Goal: Task Accomplishment & Management: Manage account settings

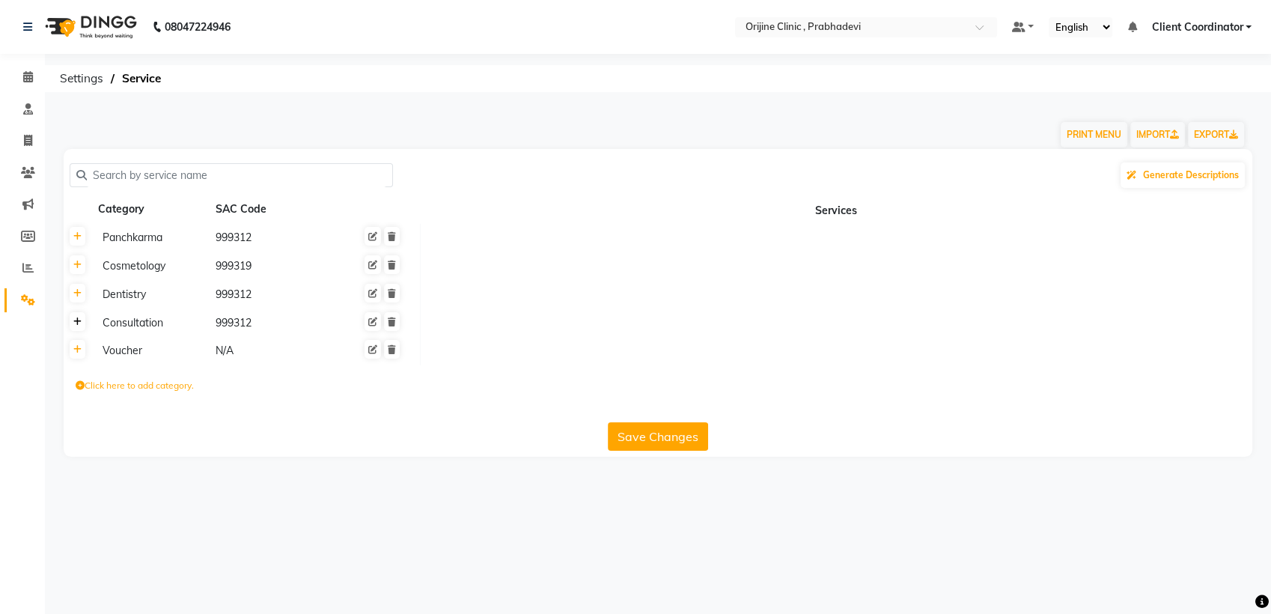
click at [81, 317] on icon at bounding box center [77, 321] width 8 height 9
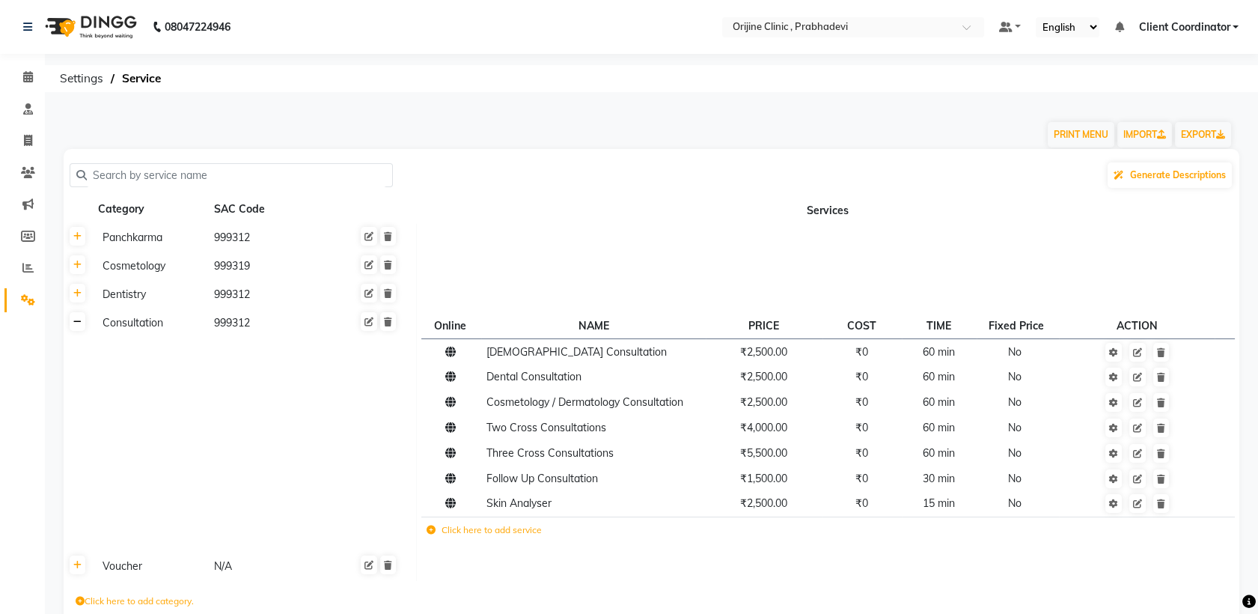
click at [73, 322] on icon at bounding box center [77, 321] width 8 height 9
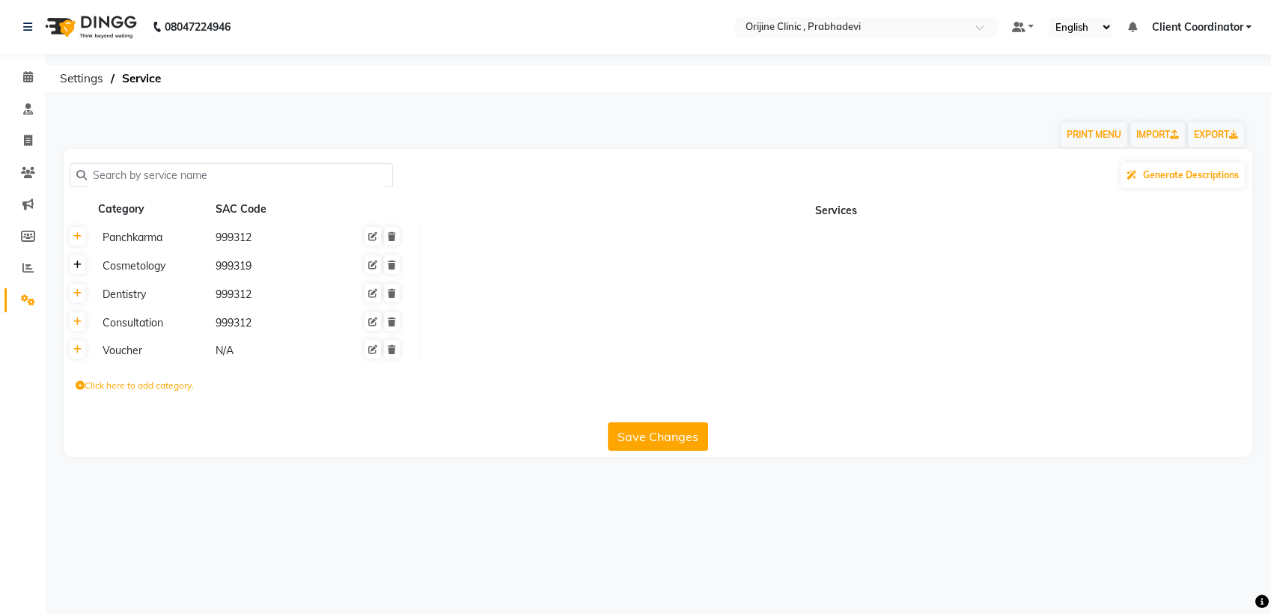
click at [81, 269] on link at bounding box center [78, 264] width 16 height 19
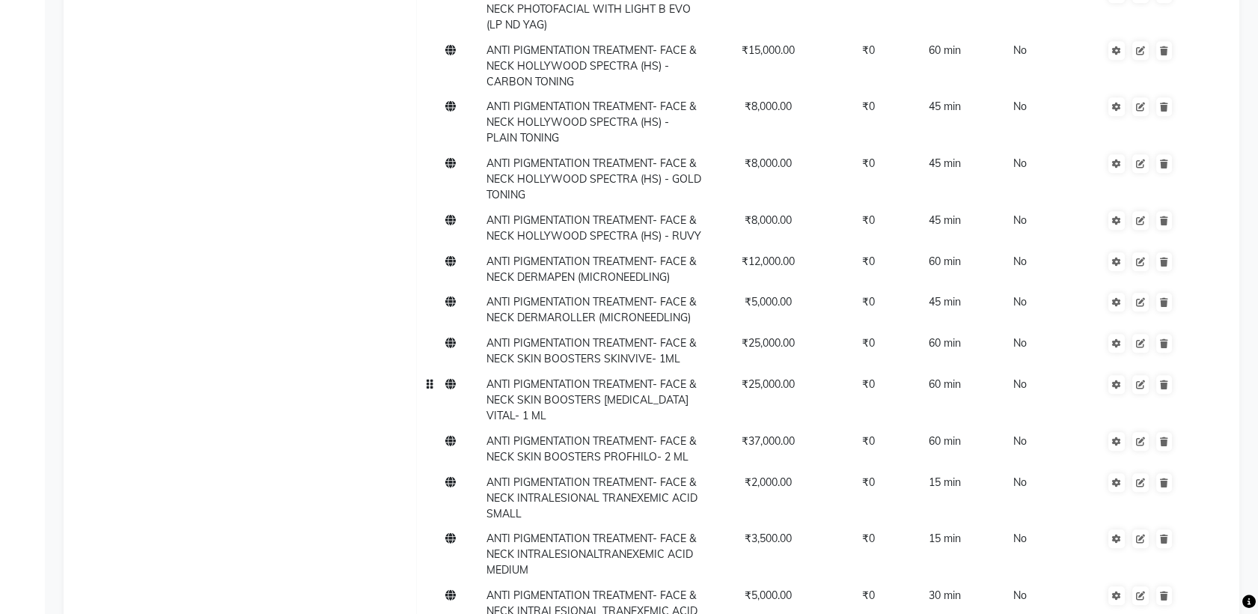
scroll to position [13705, 0]
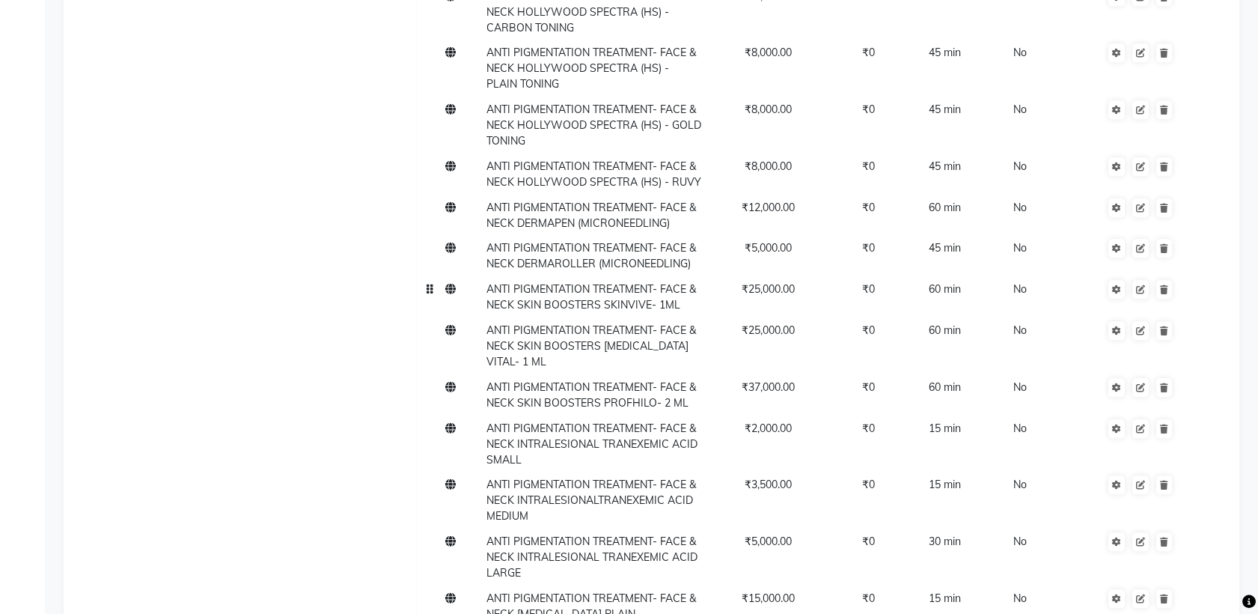
click at [599, 282] on span "ANTI PIGMENTATION TREATMENT- FACE & NECK SKIN BOOSTERS SKINVIVE- 1ML" at bounding box center [591, 296] width 210 height 29
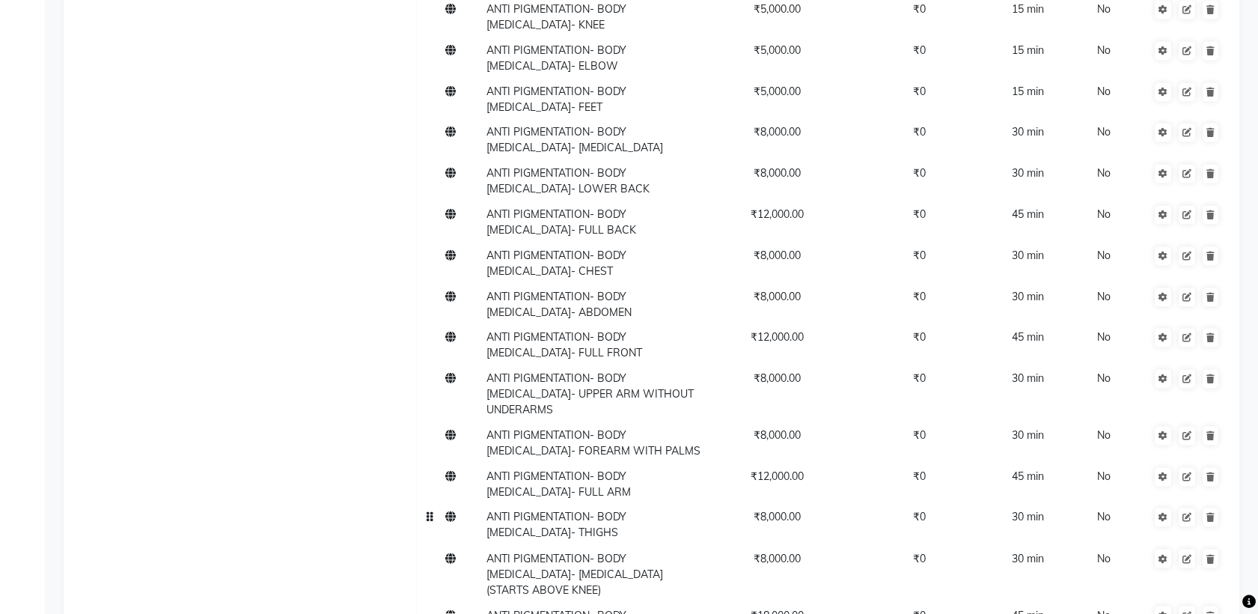
scroll to position [16444, 0]
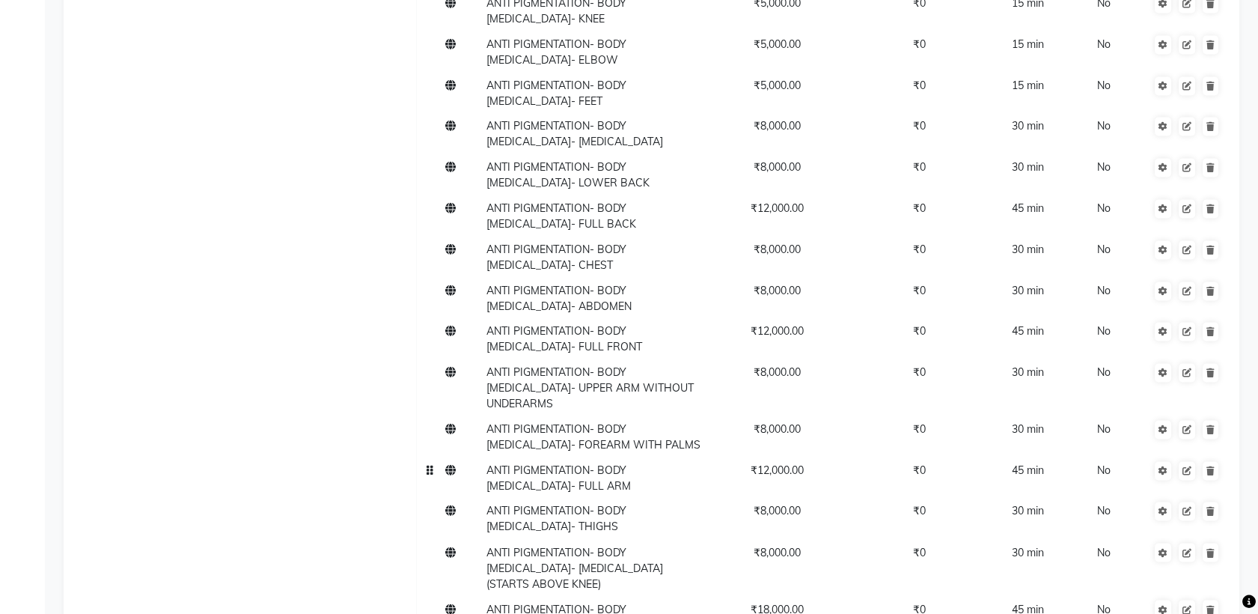
click at [605, 457] on td "ANTI PIGMENTATION- BODY CHEMICAL PEEL- FULL ARM" at bounding box center [593, 477] width 225 height 41
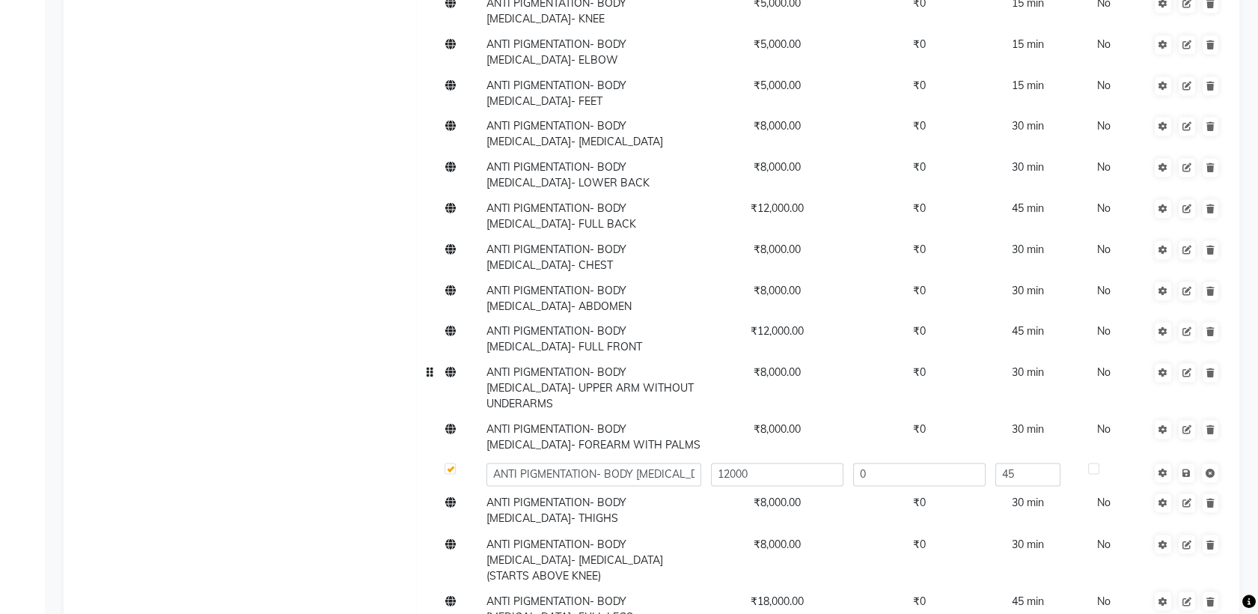
click at [640, 360] on td "ANTI PIGMENTATION- BODY CHEMICAL PEEL- UPPER ARM WITHOUT UNDERARMS" at bounding box center [593, 388] width 225 height 57
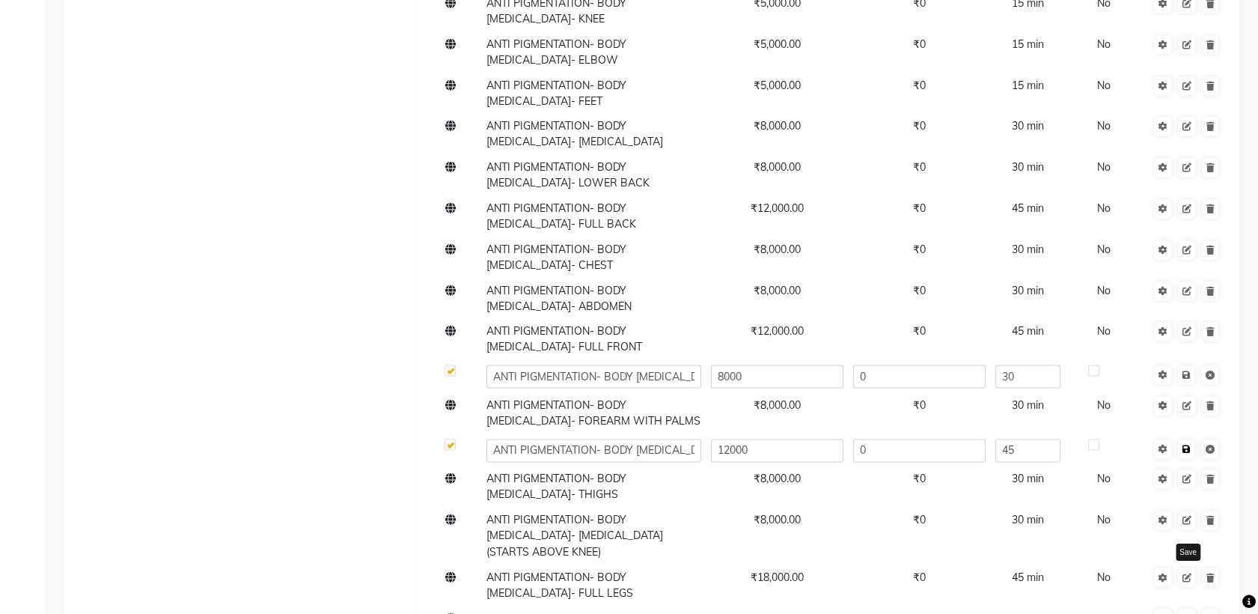
click at [1185, 445] on icon at bounding box center [1186, 449] width 8 height 9
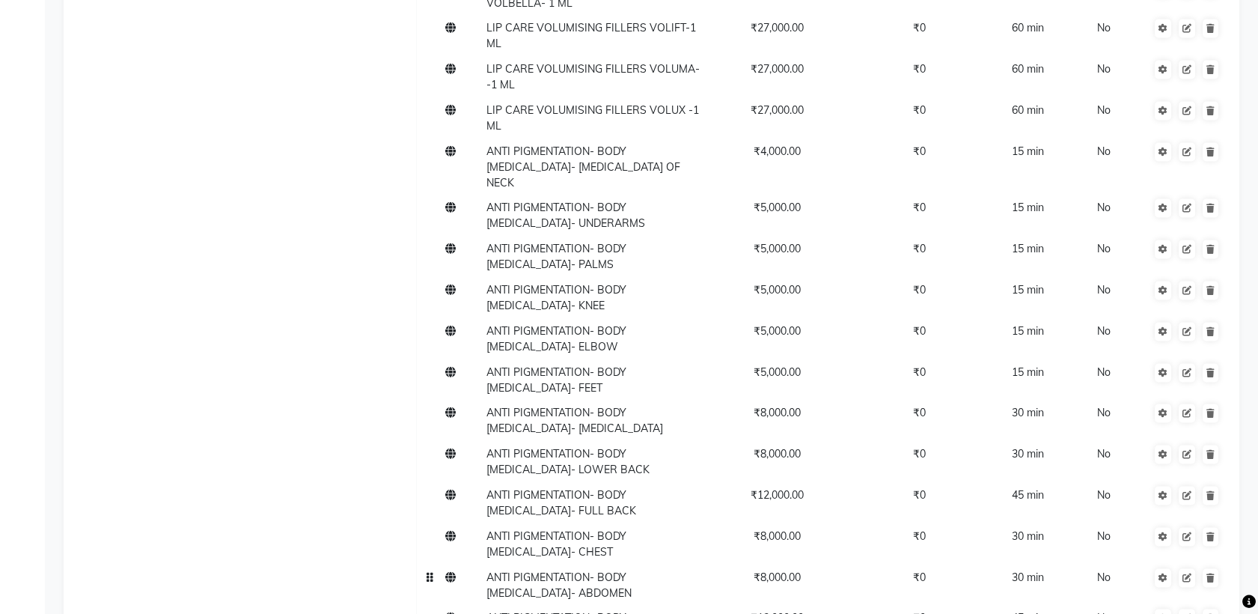
scroll to position [16174, 0]
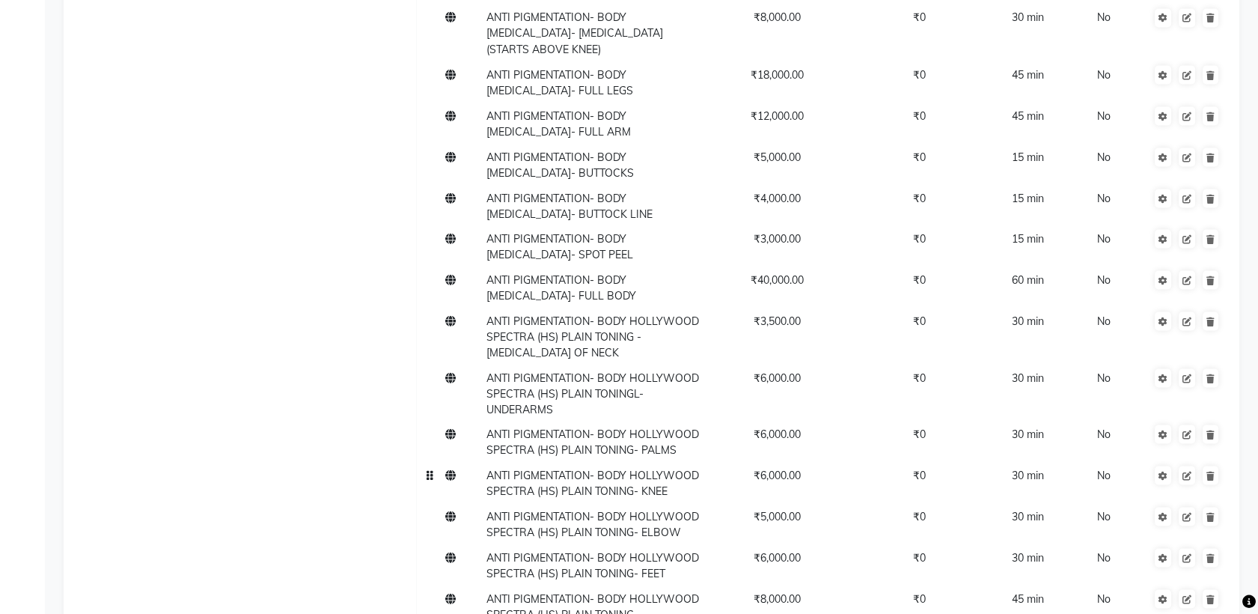
scroll to position [16930, 0]
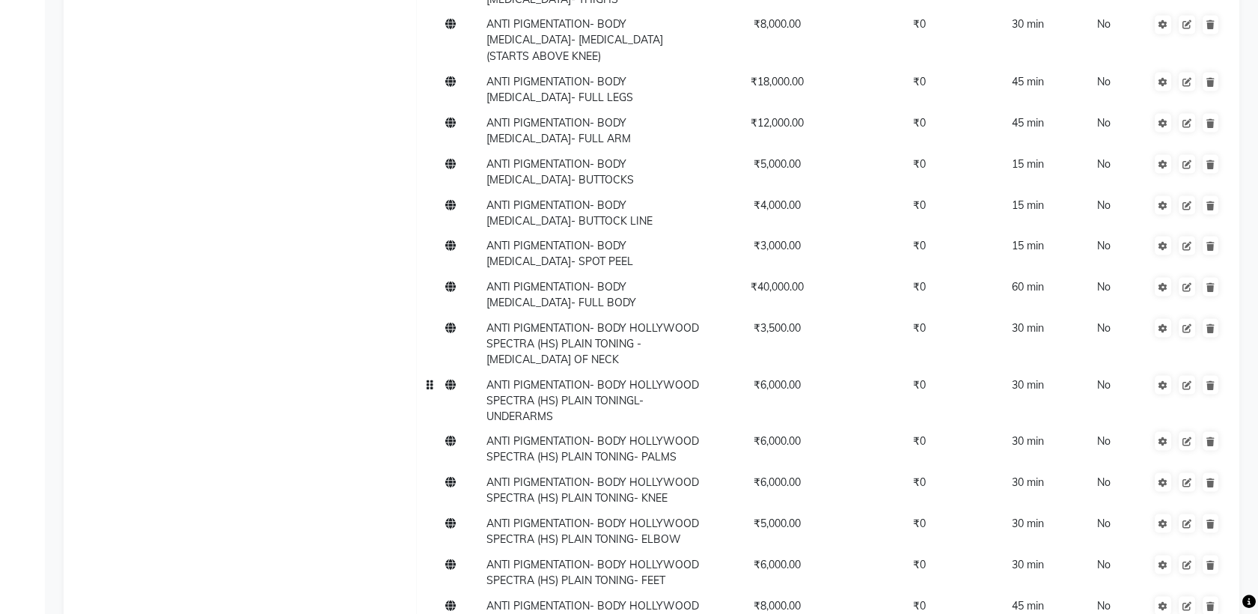
click at [629, 377] on span "ANTI PIGMENTATION- BODY HOLLYWOOD SPECTRA (HS) PLAIN TONINGL- UNDERARMS" at bounding box center [592, 399] width 213 height 45
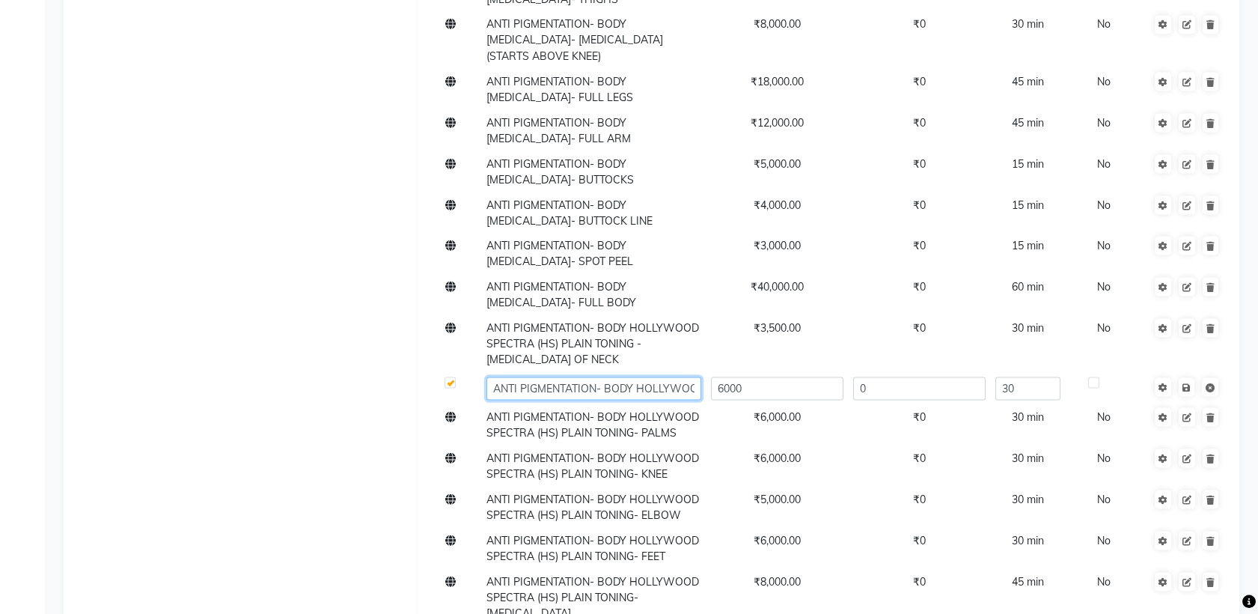
click at [681, 376] on input "ANTI PIGMENTATION- BODY HOLLYWOOD SPECTRA (HS) PLAIN TONINGL- UNDERARMS" at bounding box center [593, 387] width 215 height 23
click at [618, 376] on input "ANTI PIGMENTATION- BODY HOLLYWOOD SPECTRA (HS) PLAIN TONINGL- UNDERARMS" at bounding box center [593, 387] width 215 height 23
type input "ANTI PIGMENTATION- BODY HOLLYWOOD SPECTRA (HS) PLAIN TONING- UNDERARMS"
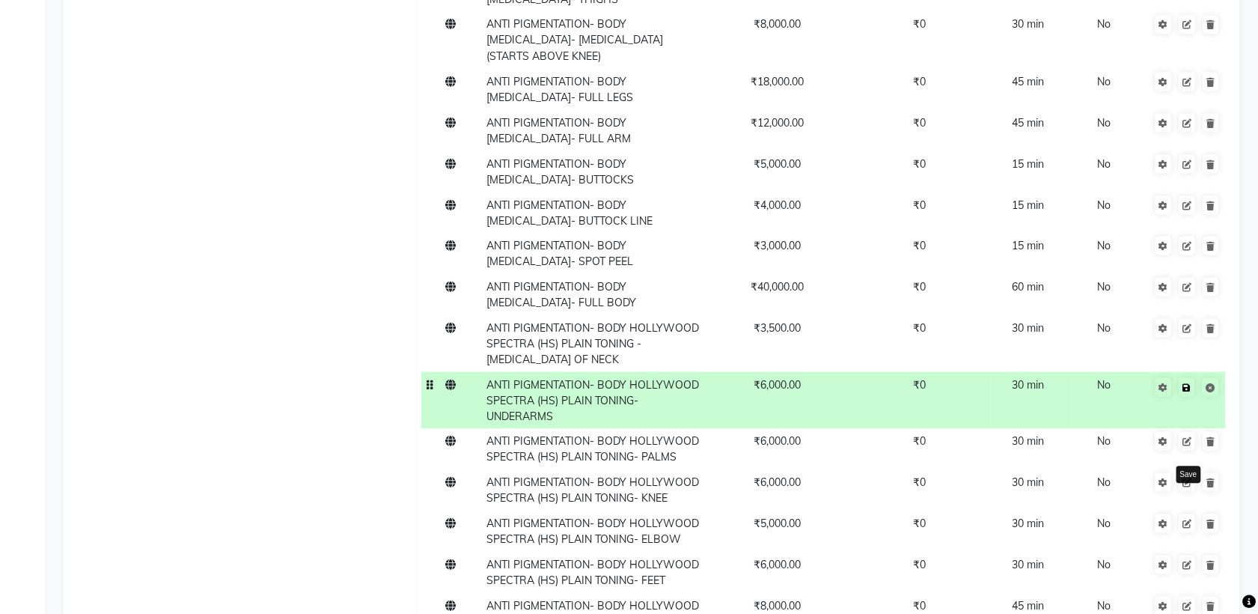
click at [1188, 382] on icon at bounding box center [1186, 386] width 8 height 9
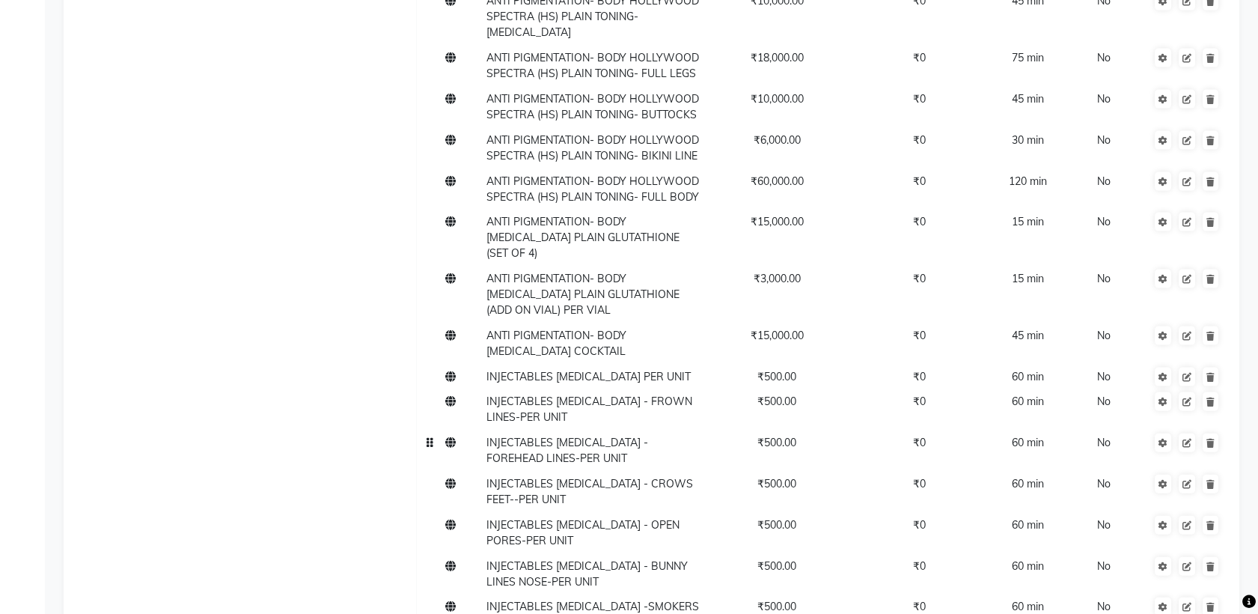
scroll to position [18005, 0]
drag, startPoint x: 0, startPoint y: 46, endPoint x: 45, endPoint y: 35, distance: 46.1
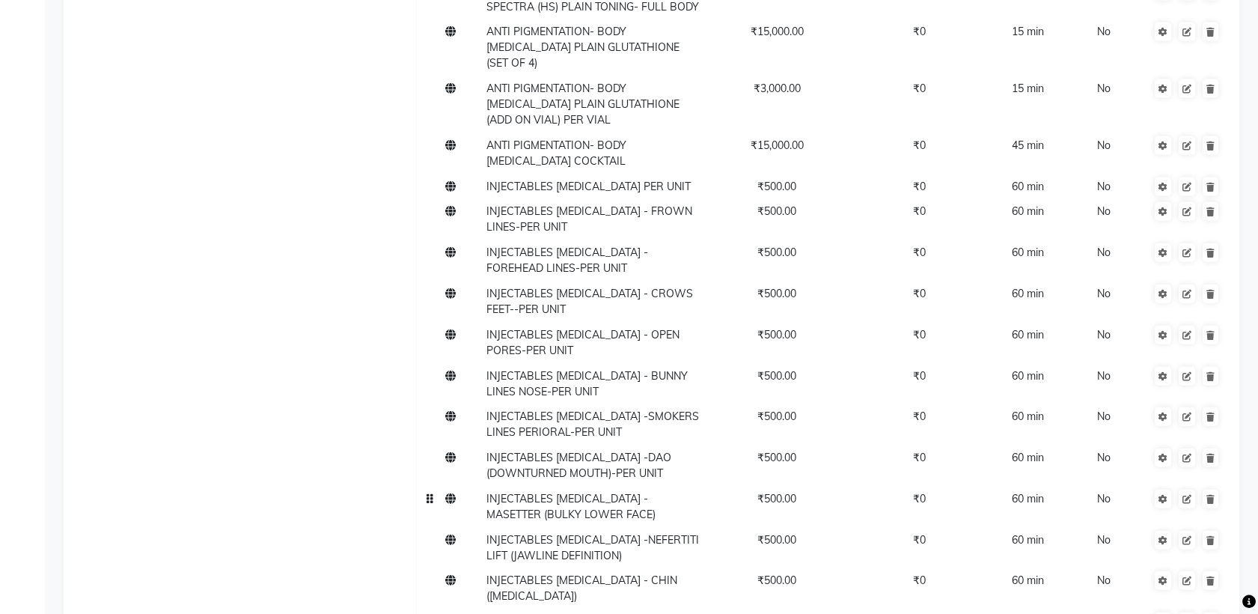
scroll to position [18173, 0]
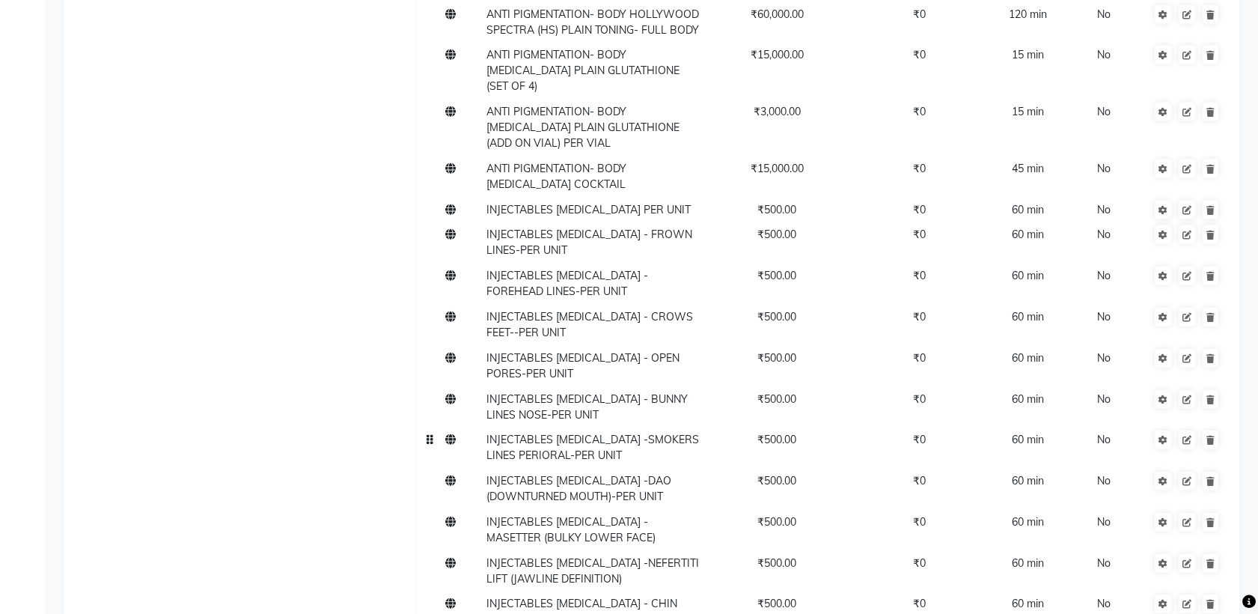
click at [559, 433] on span "INJECTABLES BOTOX -SMOKERS LINES PERIORAL-PER UNIT" at bounding box center [592, 447] width 213 height 29
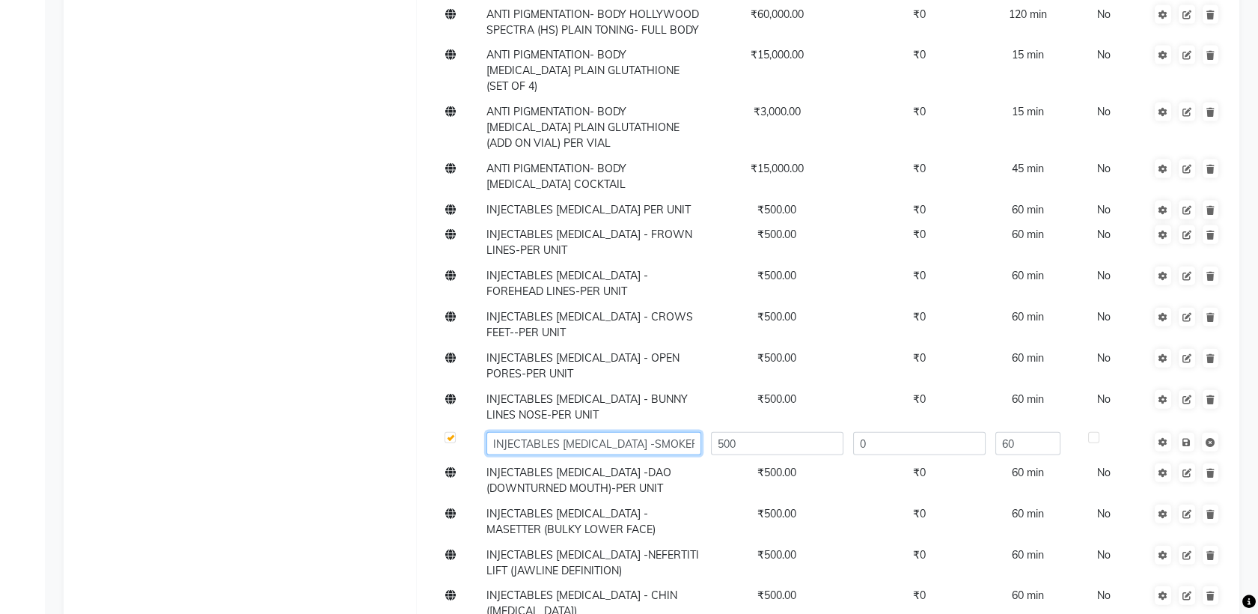
click at [644, 432] on input "INJECTABLES BOTOX -SMOKERS LINES PERIORAL-PER UNIT" at bounding box center [593, 443] width 215 height 23
type input "INJECTABLES BOTOX -SMOKERS LINES PERI-ORAL-PER UNIT"
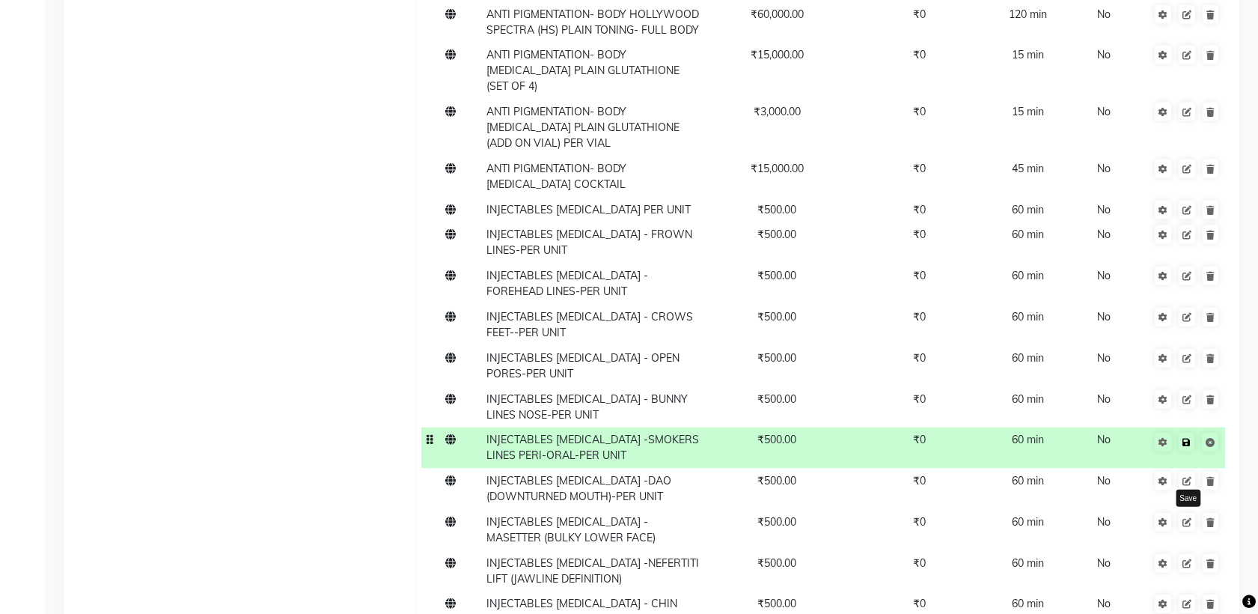
click at [1190, 438] on icon at bounding box center [1186, 442] width 8 height 9
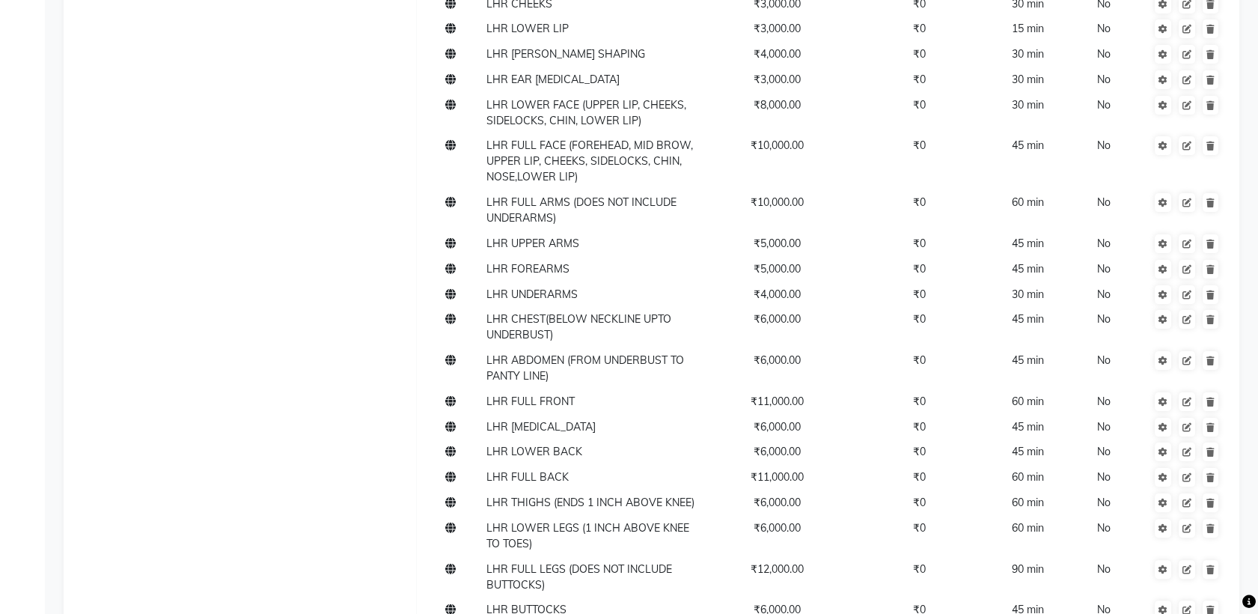
scroll to position [0, 0]
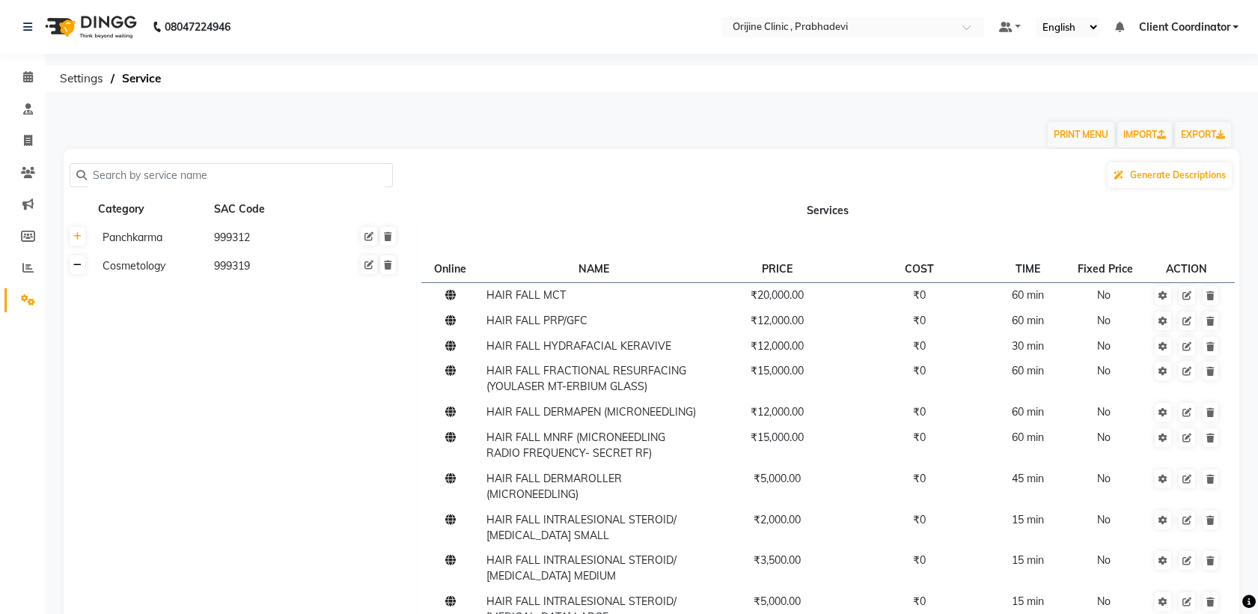
click at [80, 264] on icon at bounding box center [77, 264] width 8 height 9
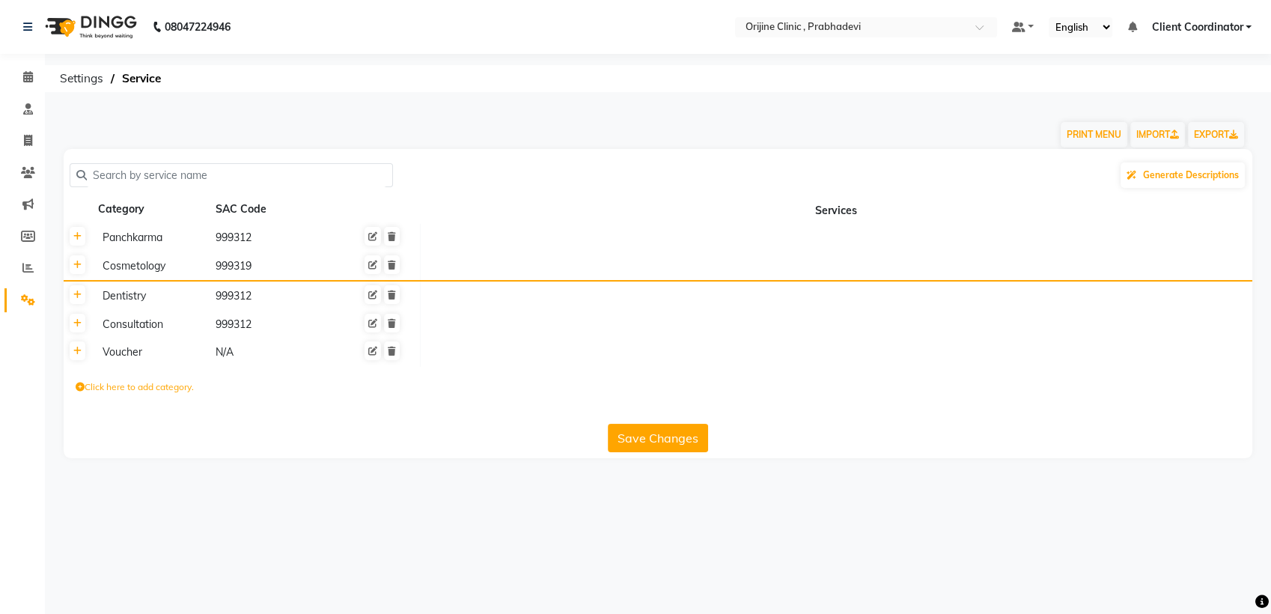
click at [473, 139] on div "PRINT MENU IMPORT EXPORT" at bounding box center [648, 126] width 1193 height 45
click at [338, 511] on div "08047224946 Select Location × Orijine Clinic , Prabhadevi Default Panel My Pane…" at bounding box center [635, 307] width 1271 height 614
click at [28, 296] on icon at bounding box center [28, 299] width 14 height 11
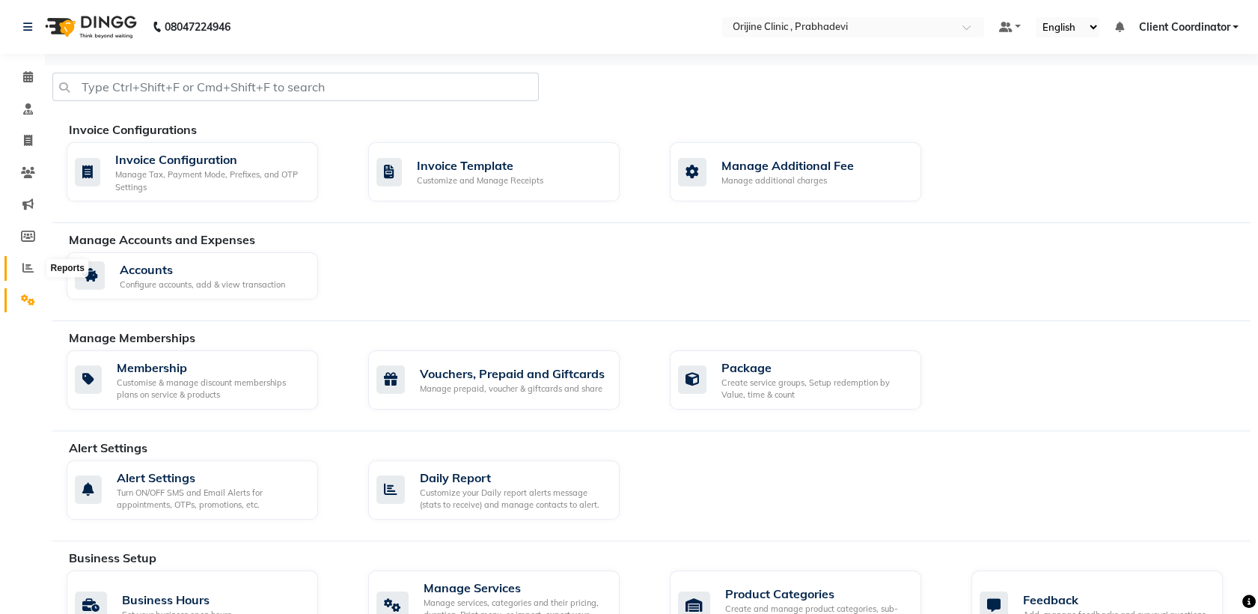
click at [30, 266] on icon at bounding box center [27, 267] width 11 height 11
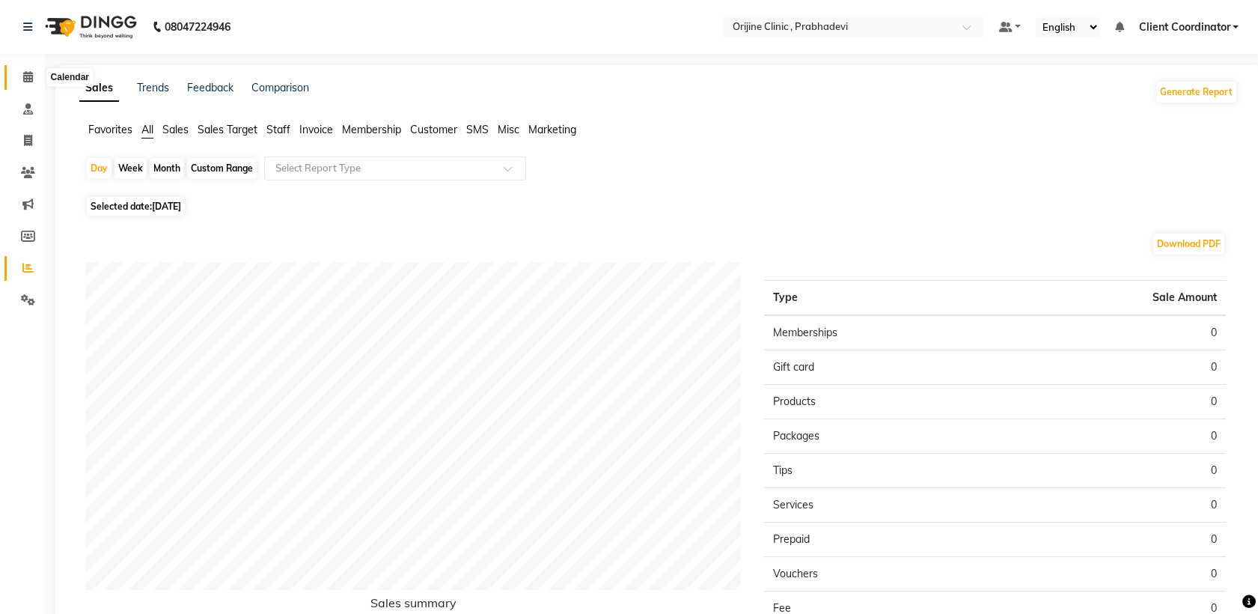
click at [23, 77] on icon at bounding box center [28, 76] width 10 height 11
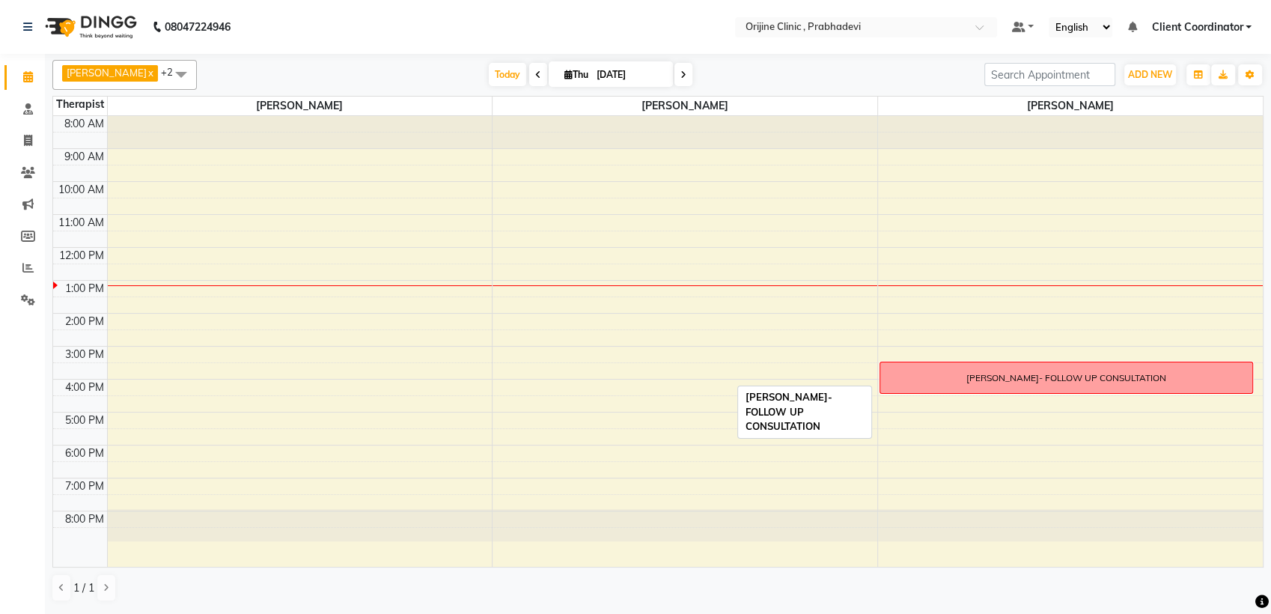
click at [915, 370] on div "AARNA AGARWAL- FOLLOW UP CONSULTATION" at bounding box center [1066, 377] width 372 height 31
click at [22, 396] on div "Calendar Consultation Invoice Clients Marketing Members Reports Settings Comple…" at bounding box center [101, 317] width 202 height 549
drag, startPoint x: 54, startPoint y: 283, endPoint x: 71, endPoint y: 314, distance: 35.8
click at [71, 314] on div "8:00 AM 9:00 AM 10:00 AM 11:00 AM 12:00 PM 1:00 PM 2:00 PM 3:00 PM 4:00 PM 5:00…" at bounding box center [657, 341] width 1209 height 451
click at [24, 296] on icon at bounding box center [28, 299] width 14 height 11
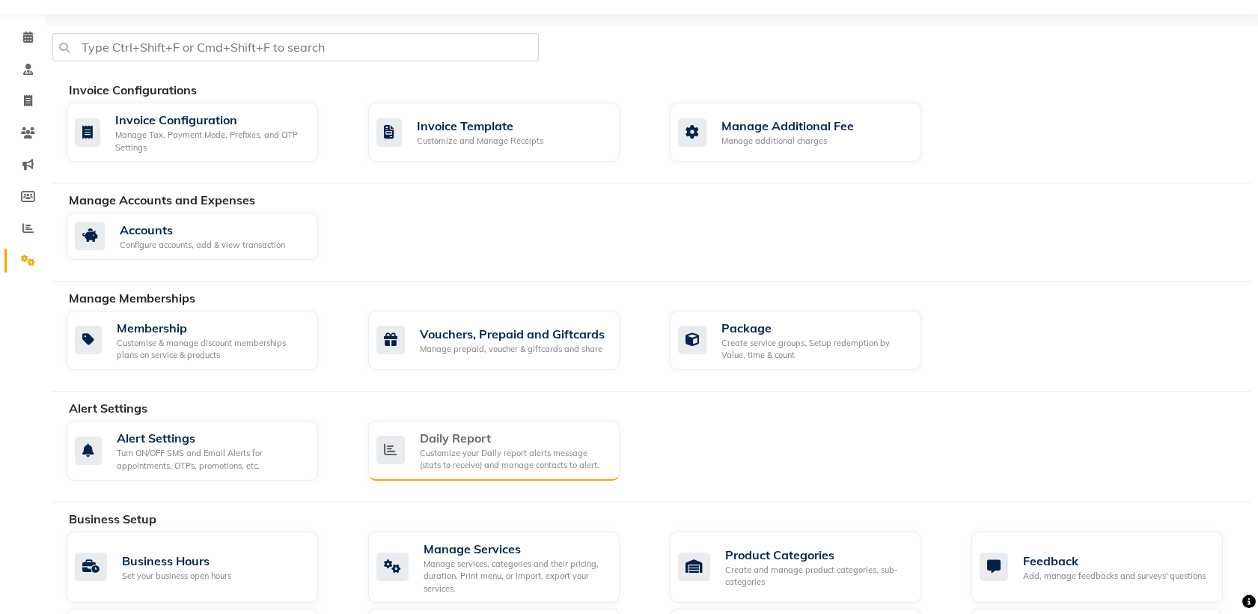
scroll to position [119, 0]
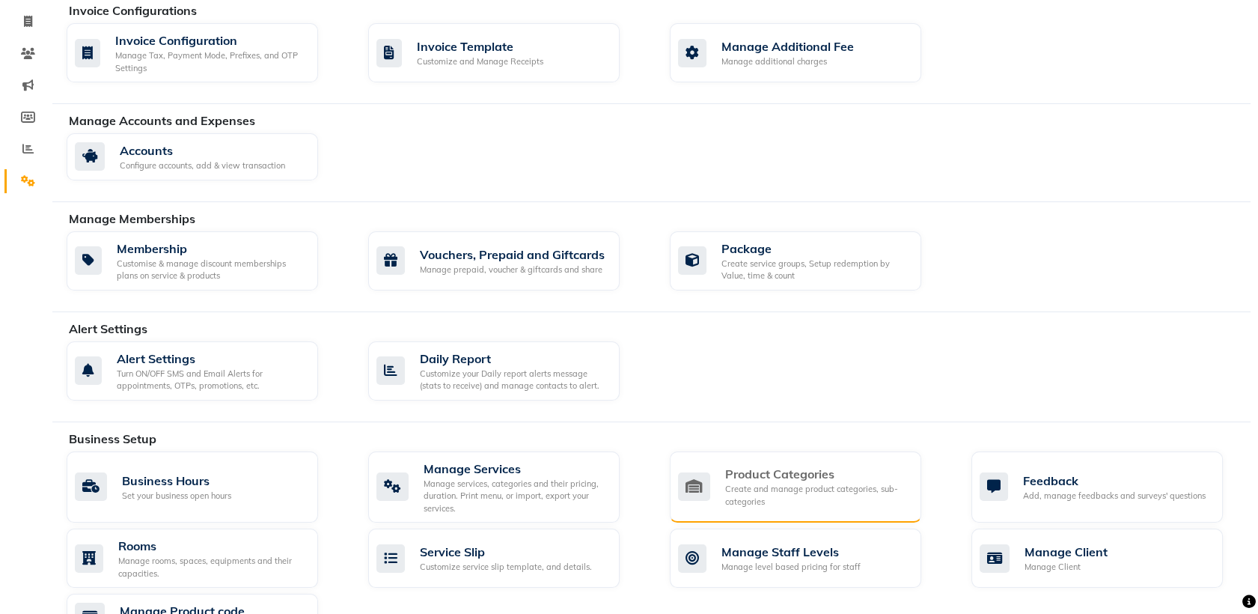
click at [730, 483] on div "Create and manage product categories, sub-categories" at bounding box center [817, 495] width 184 height 25
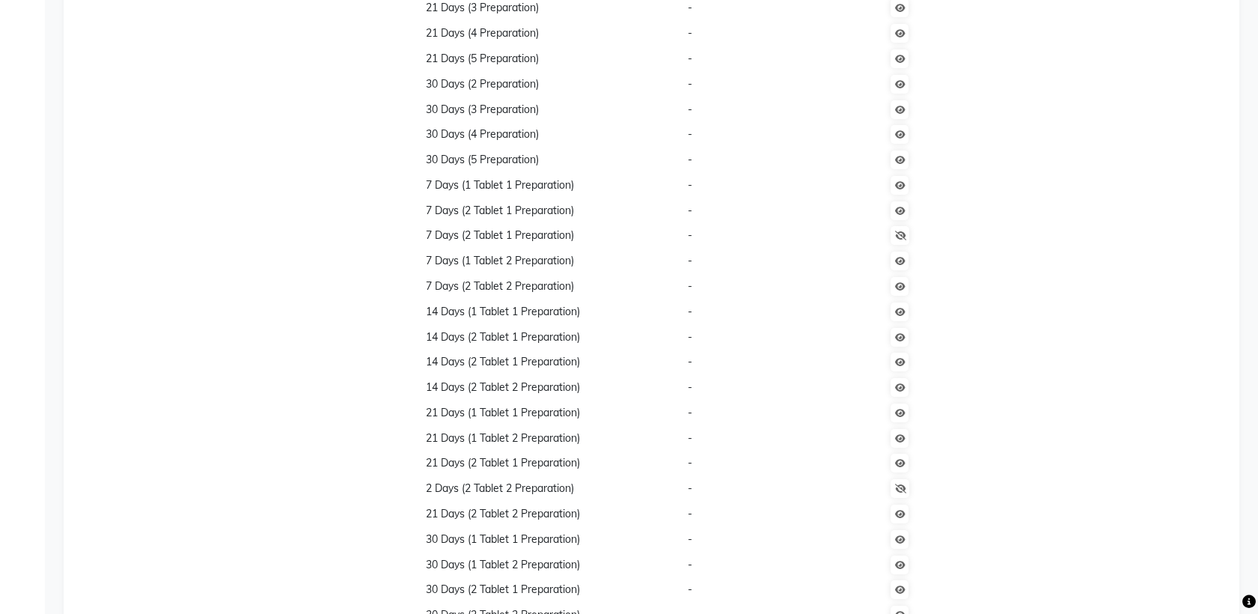
scroll to position [858, 0]
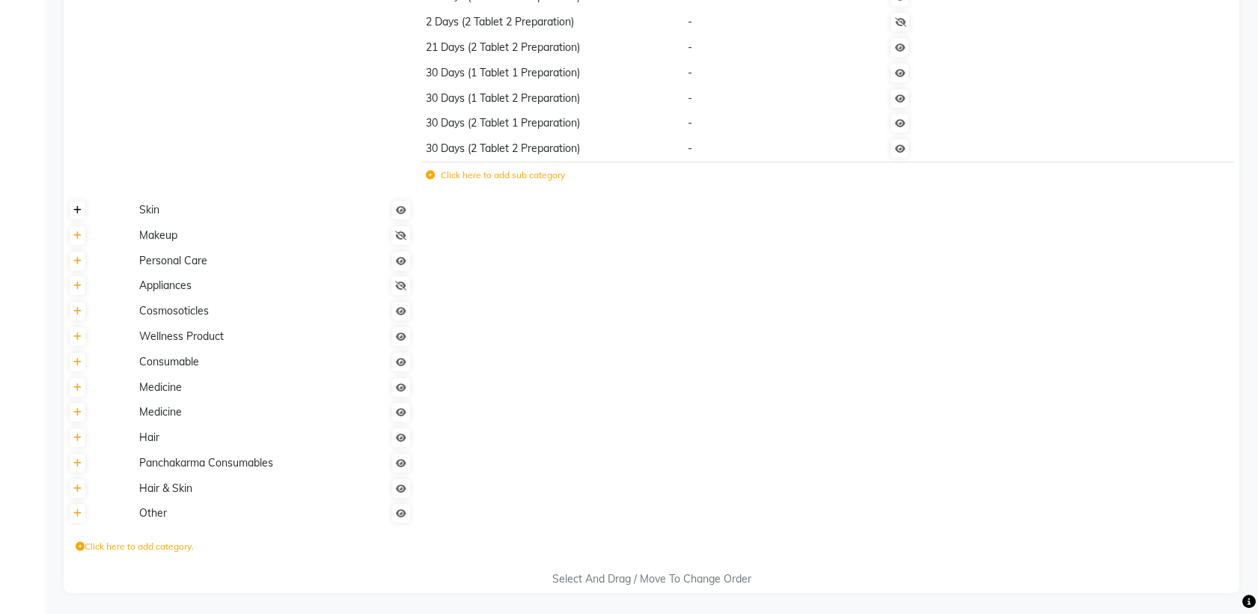
click at [79, 213] on icon at bounding box center [77, 210] width 8 height 9
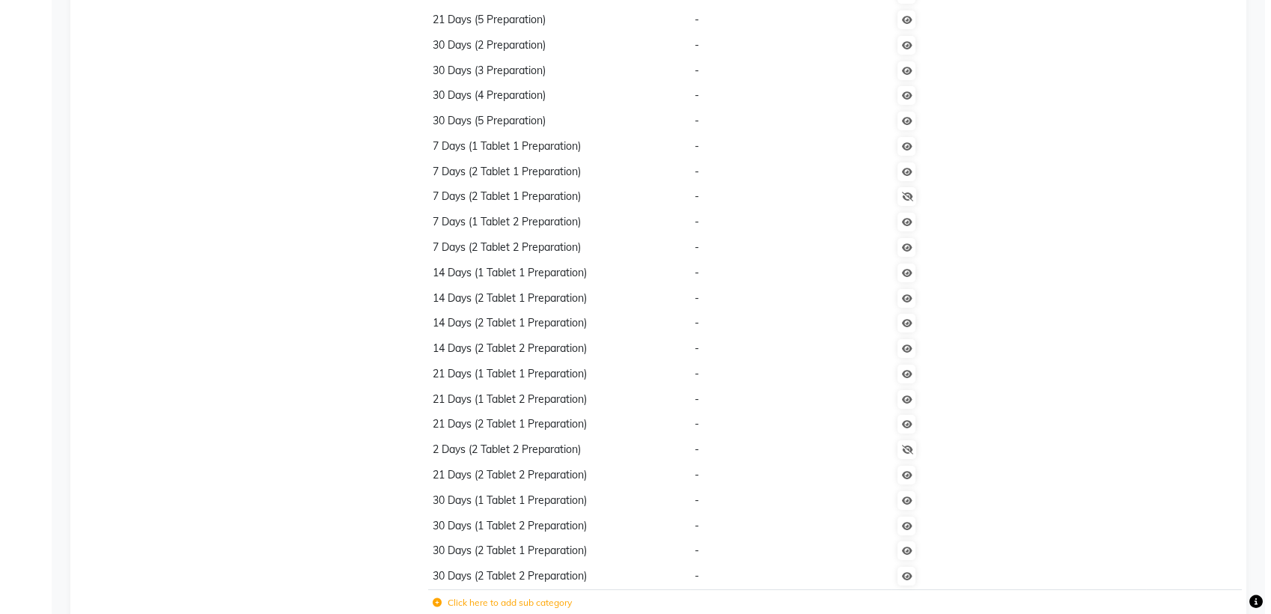
scroll to position [0, 0]
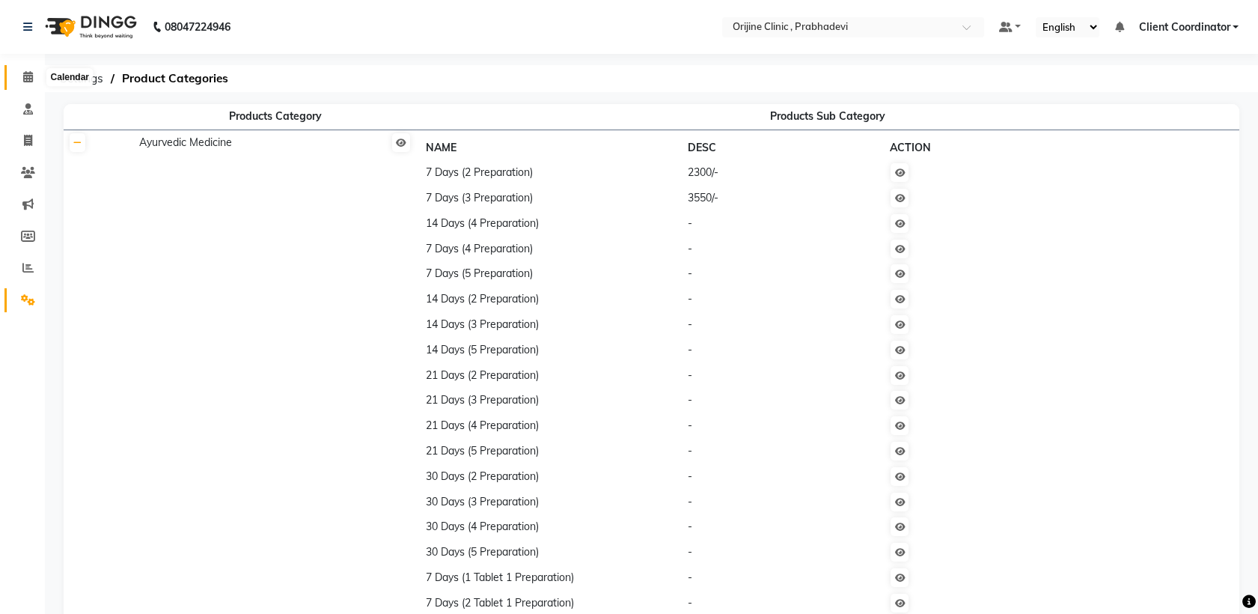
click at [27, 74] on icon at bounding box center [28, 76] width 10 height 11
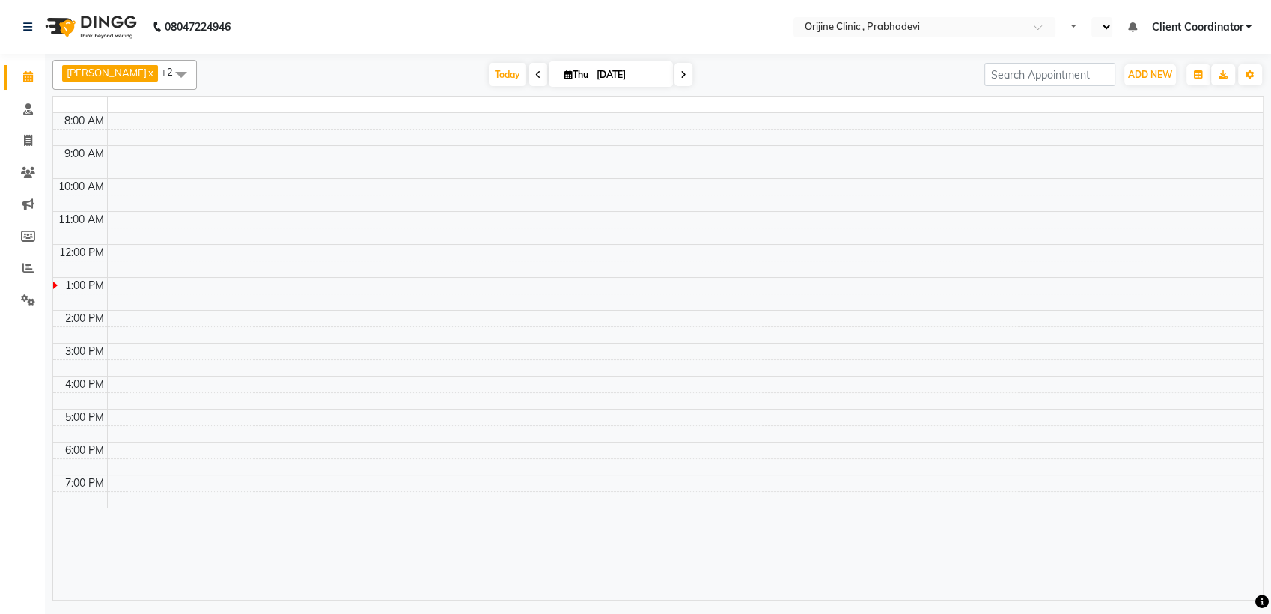
select select "en"
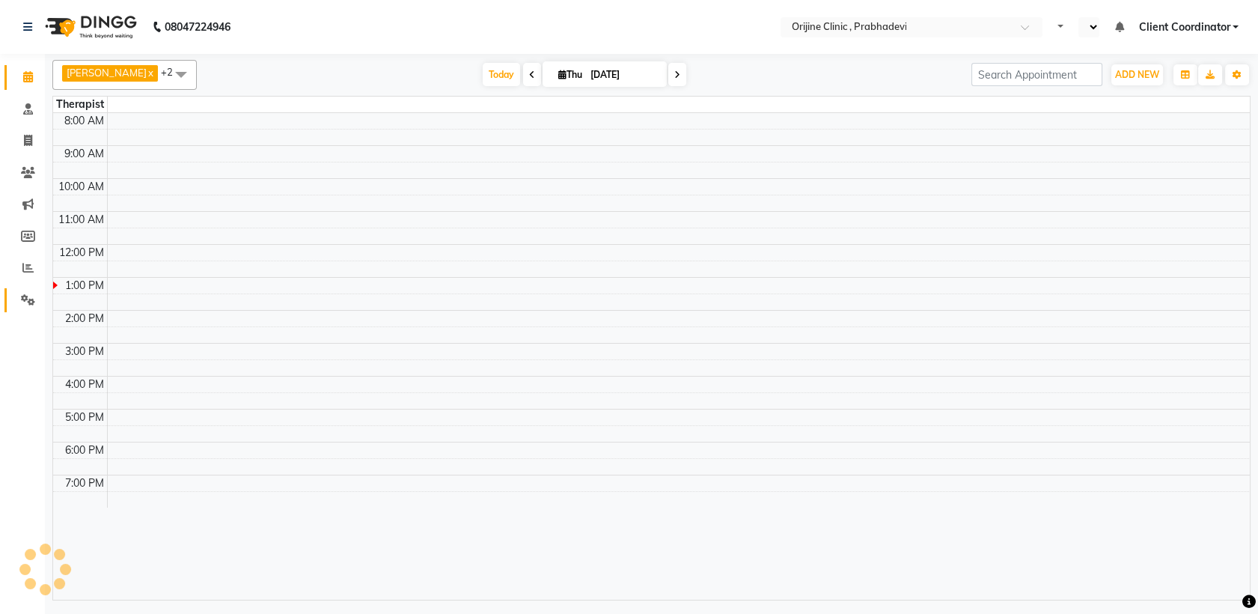
select select "en"
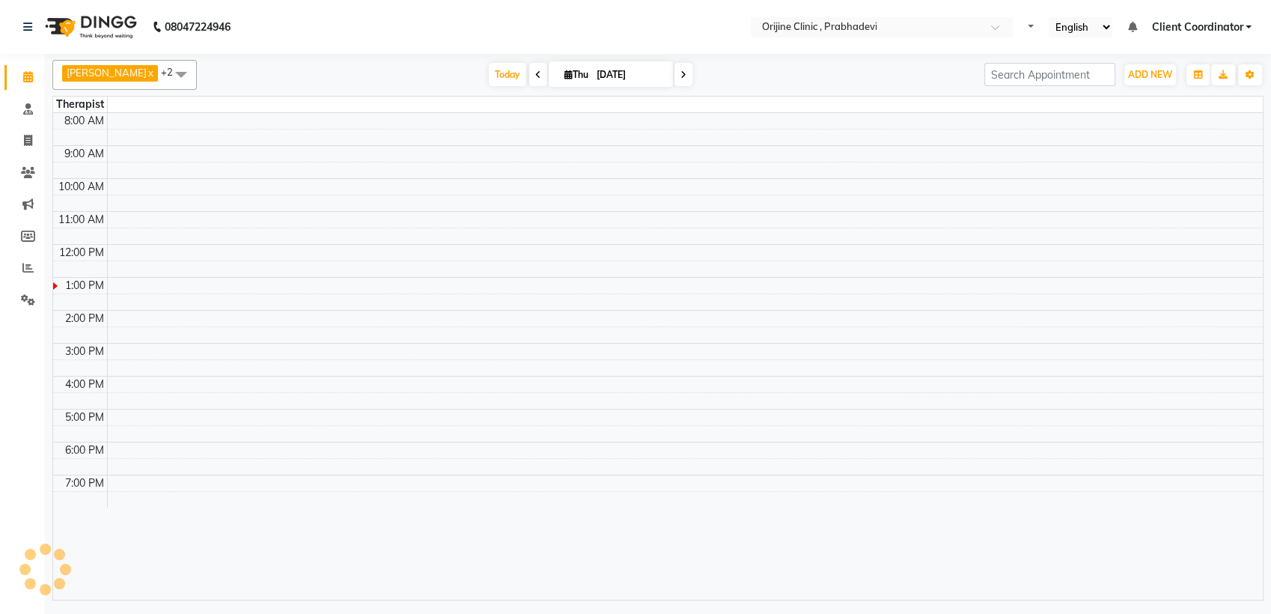
select select "en"
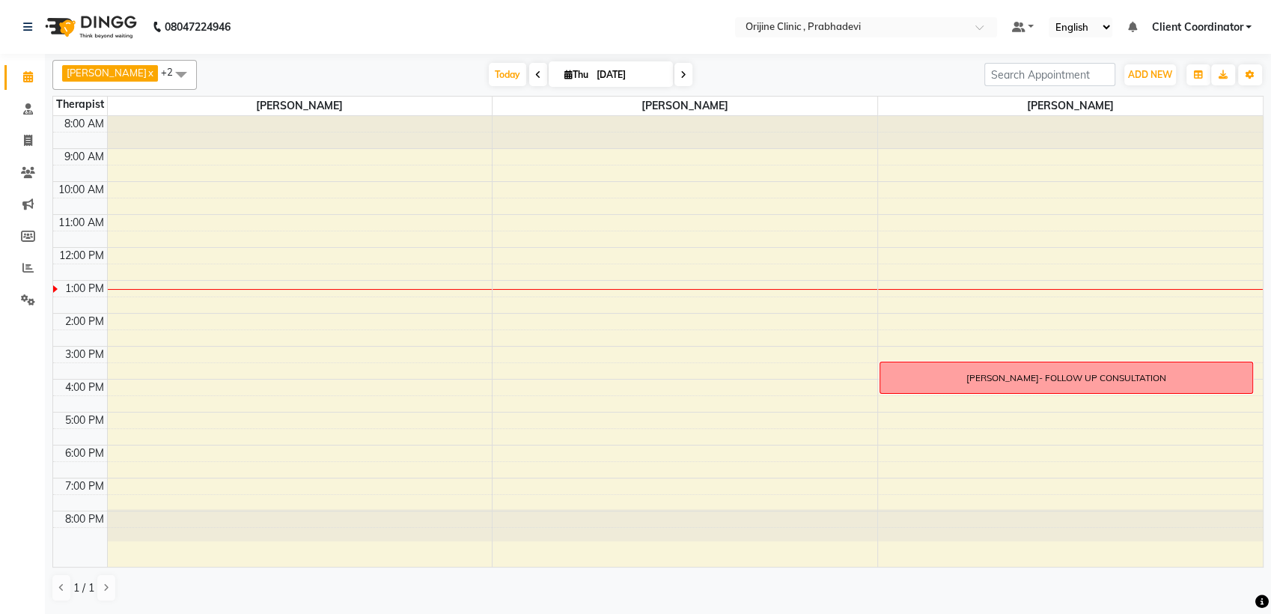
click at [1216, 21] on span "Client Coordinator" at bounding box center [1196, 27] width 91 height 16
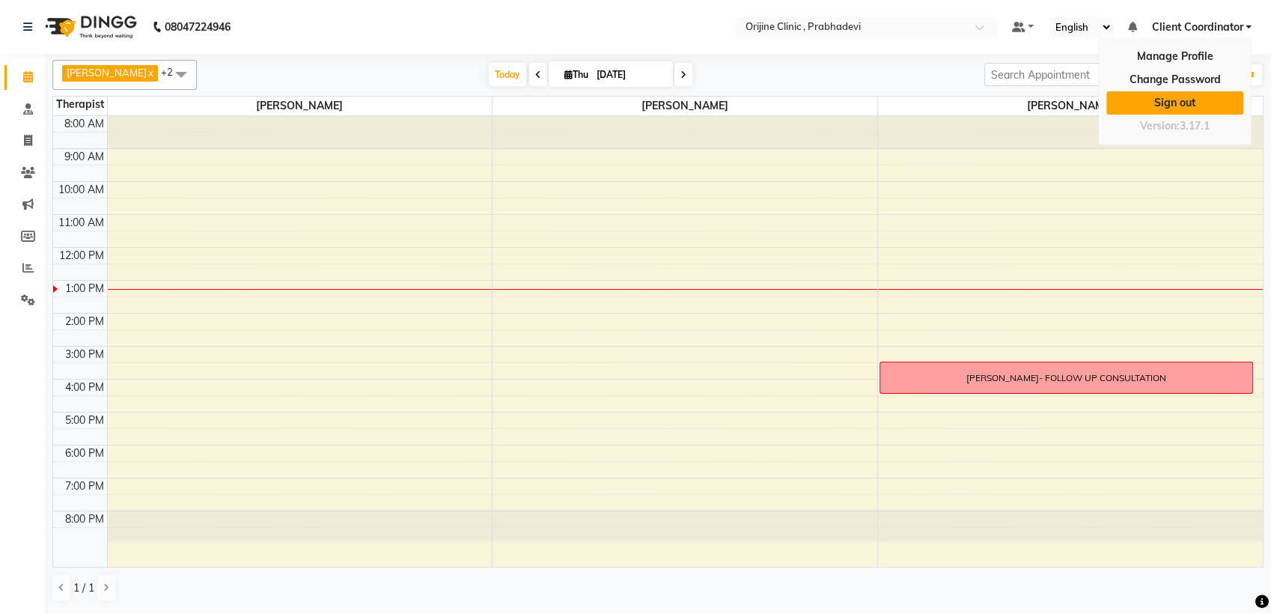
click at [1182, 101] on link "Sign out" at bounding box center [1174, 102] width 137 height 23
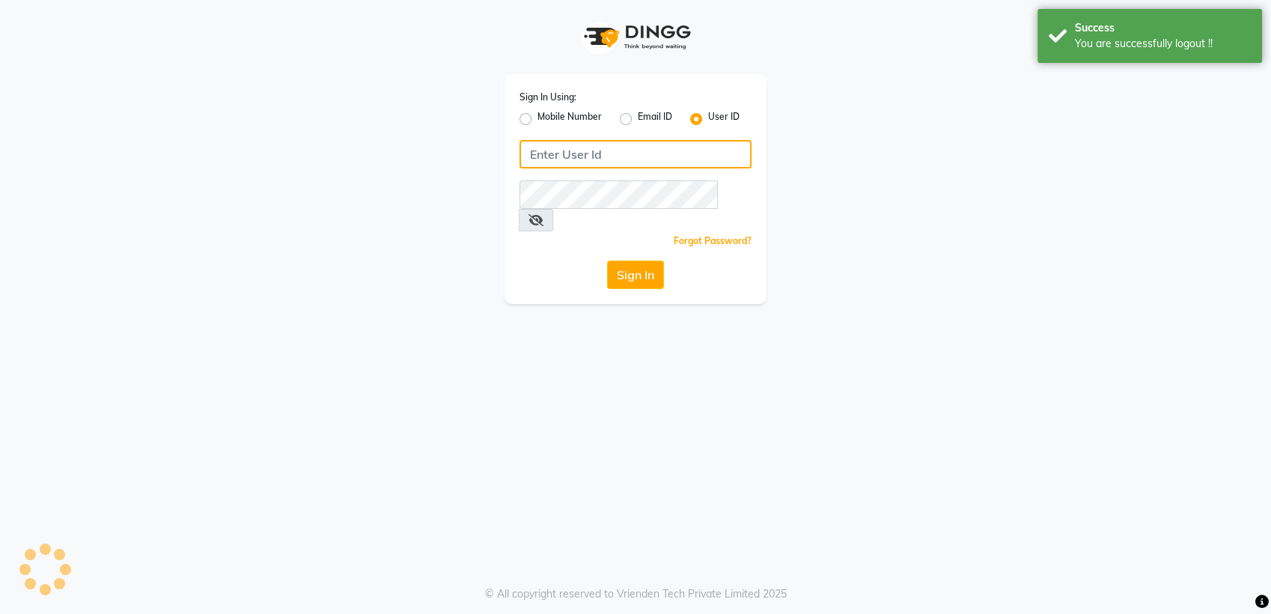
type input "8408993331"
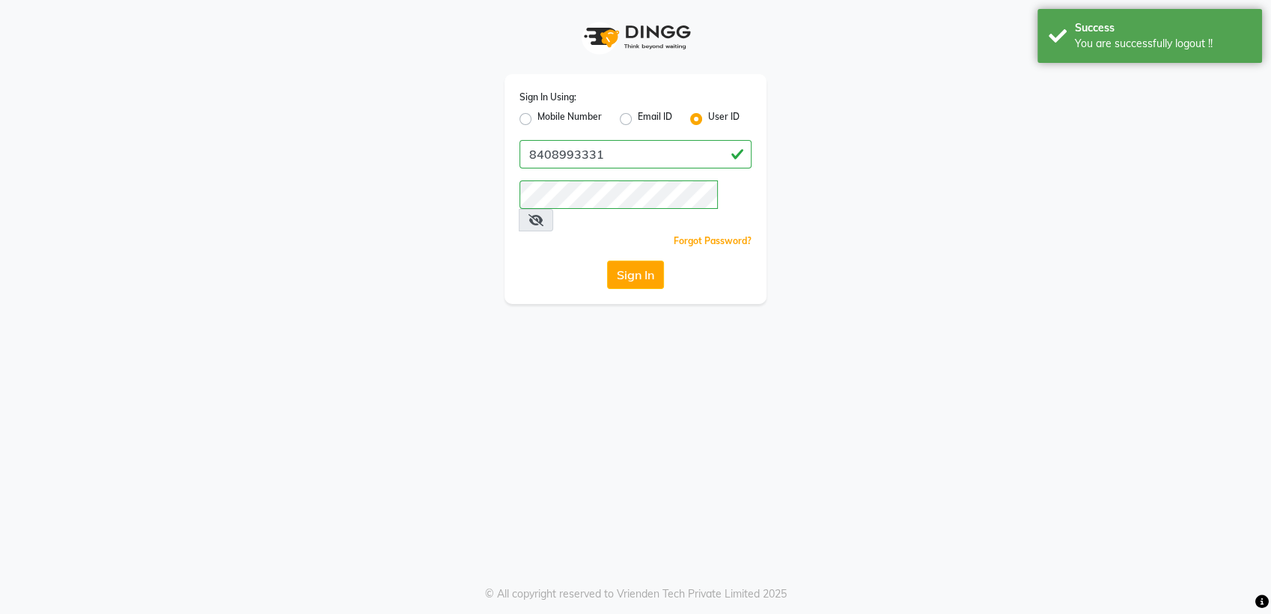
click at [537, 120] on label "Mobile Number" at bounding box center [569, 119] width 64 height 18
click at [537, 120] on input "Mobile Number" at bounding box center [542, 115] width 10 height 10
radio input "true"
radio input "false"
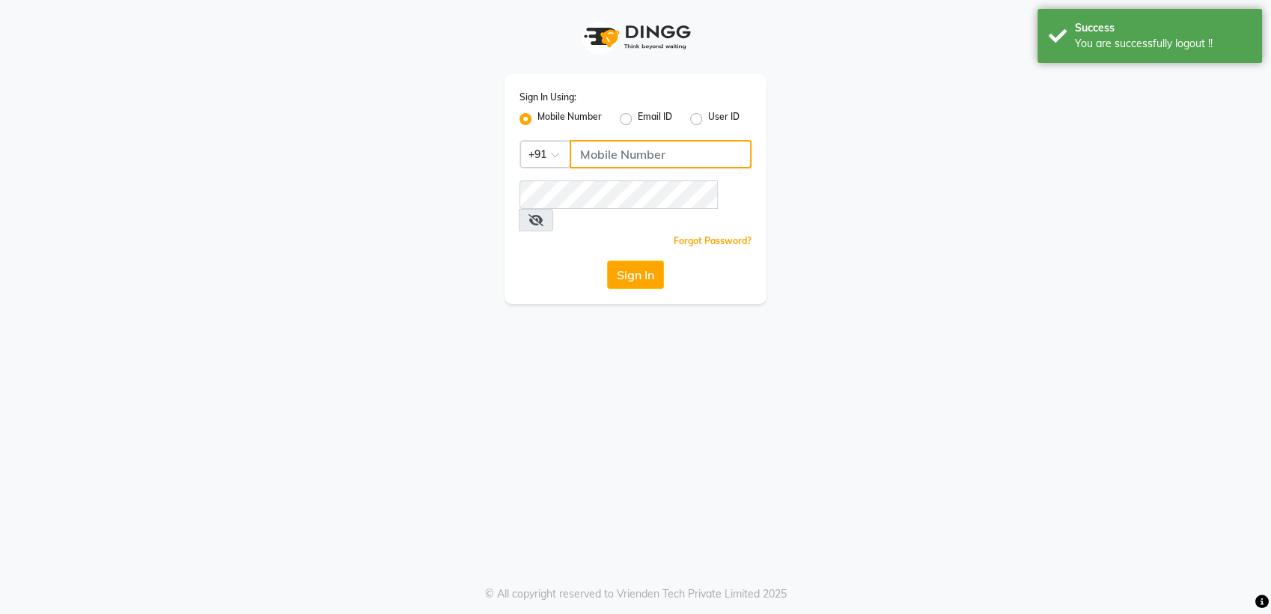
click at [611, 151] on input "Username" at bounding box center [661, 154] width 182 height 28
type input "8408993331"
click at [651, 260] on button "Sign In" at bounding box center [635, 274] width 57 height 28
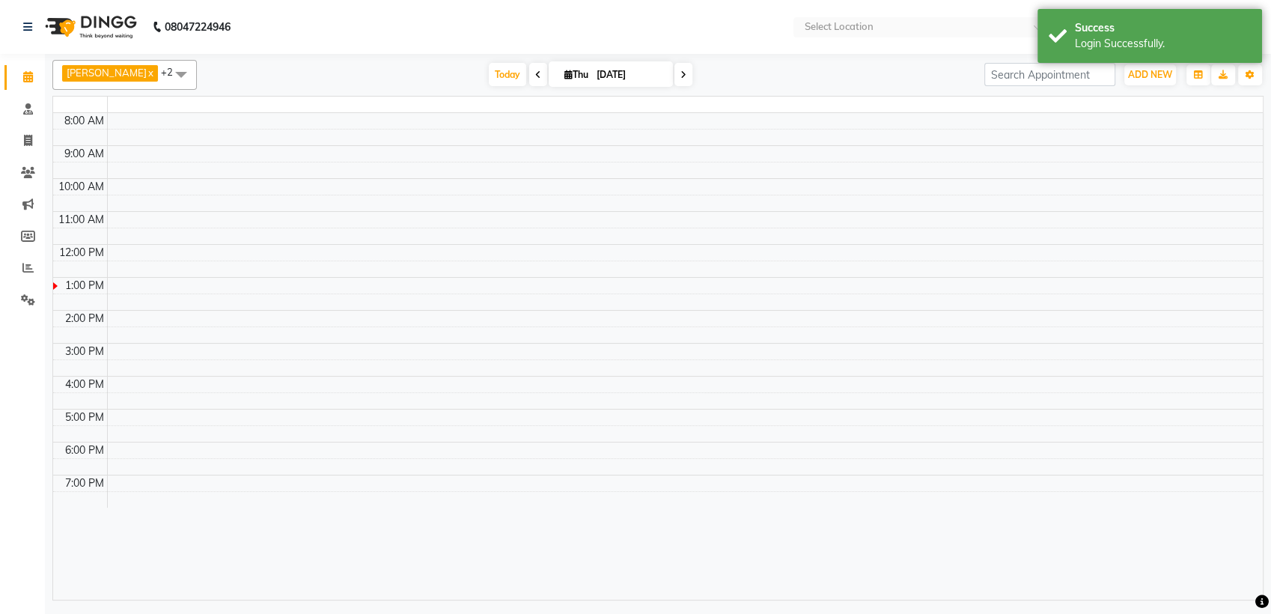
select select "en"
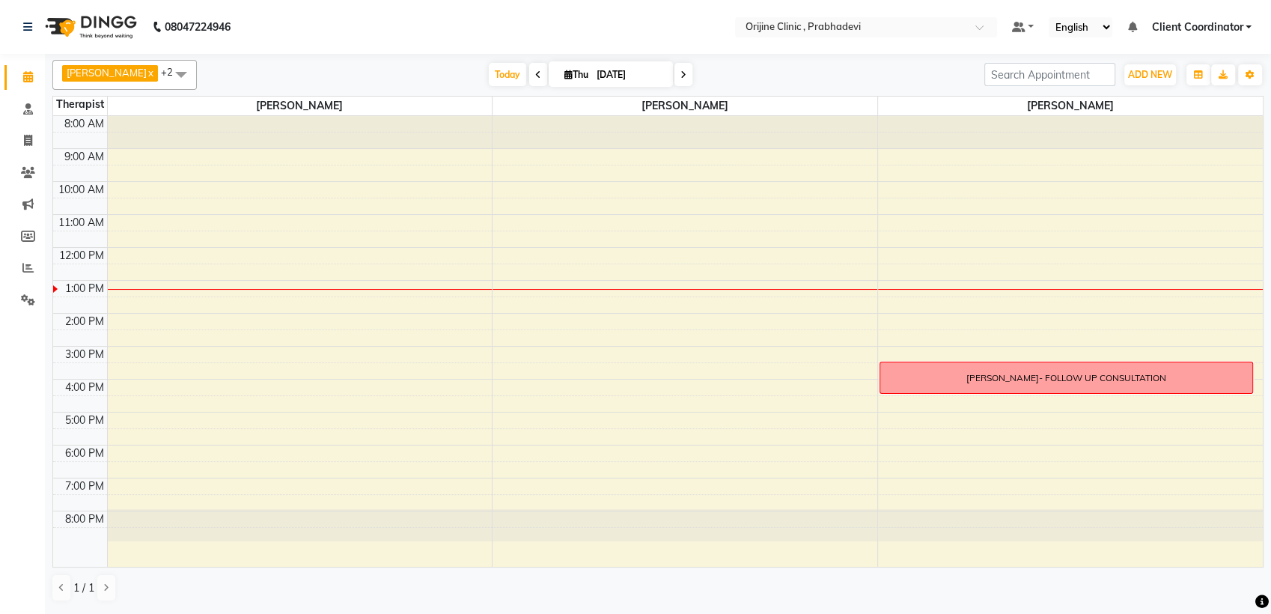
click at [1228, 22] on span "Client Coordinator" at bounding box center [1196, 27] width 91 height 16
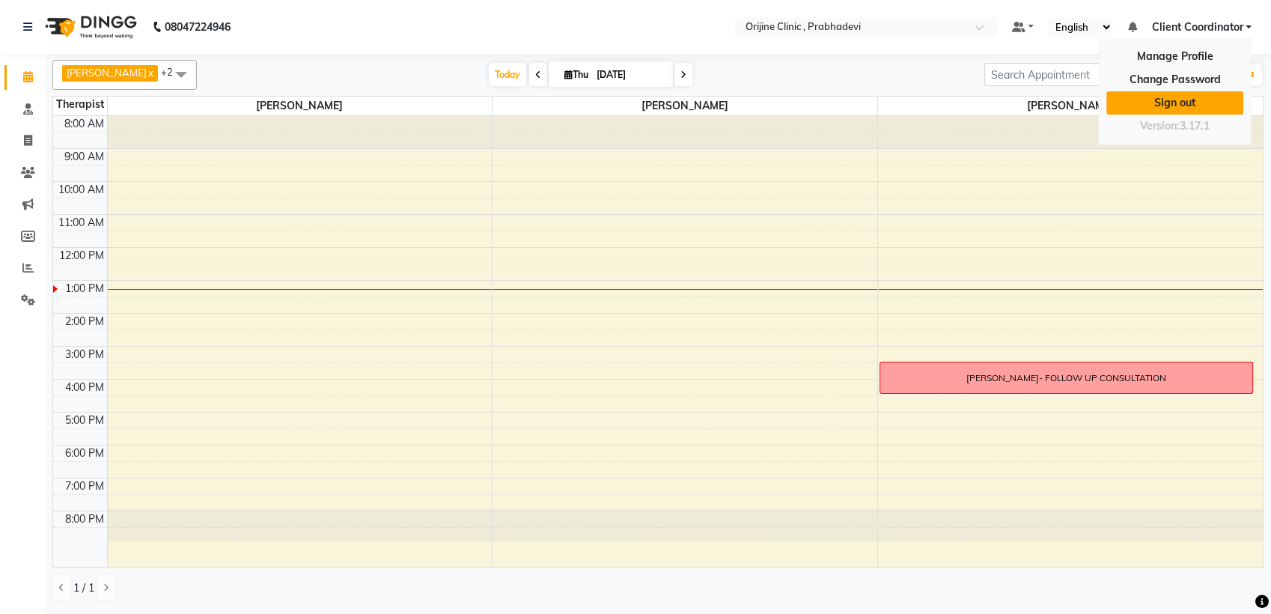
click at [1182, 100] on link "Sign out" at bounding box center [1174, 102] width 137 height 23
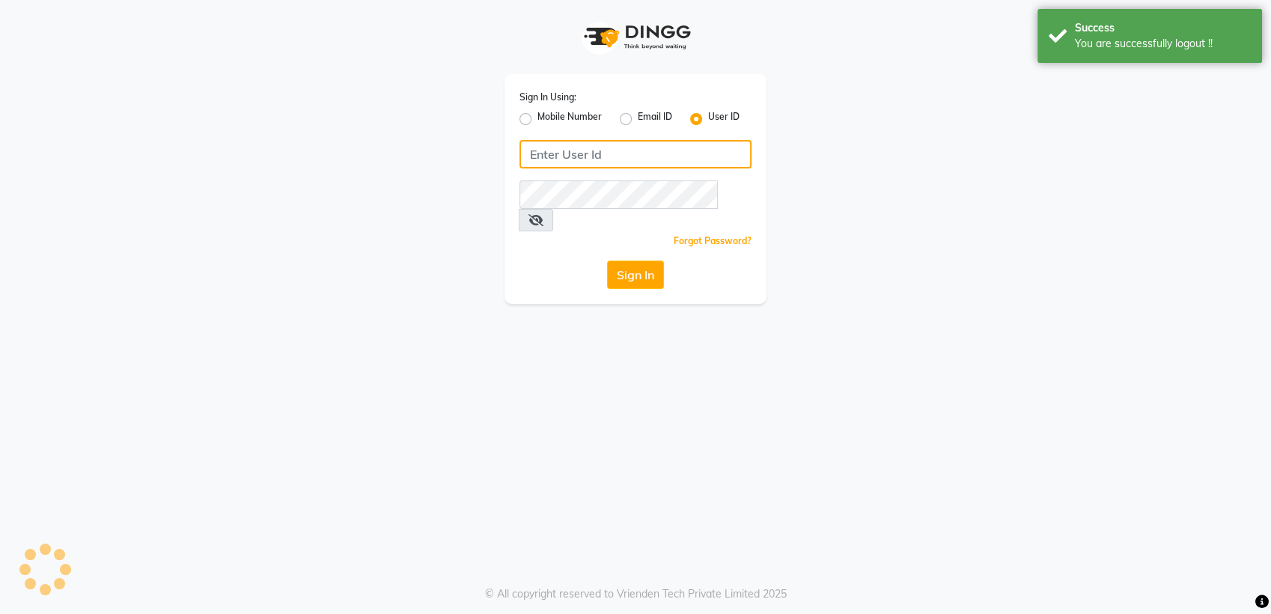
type input "8408993331"
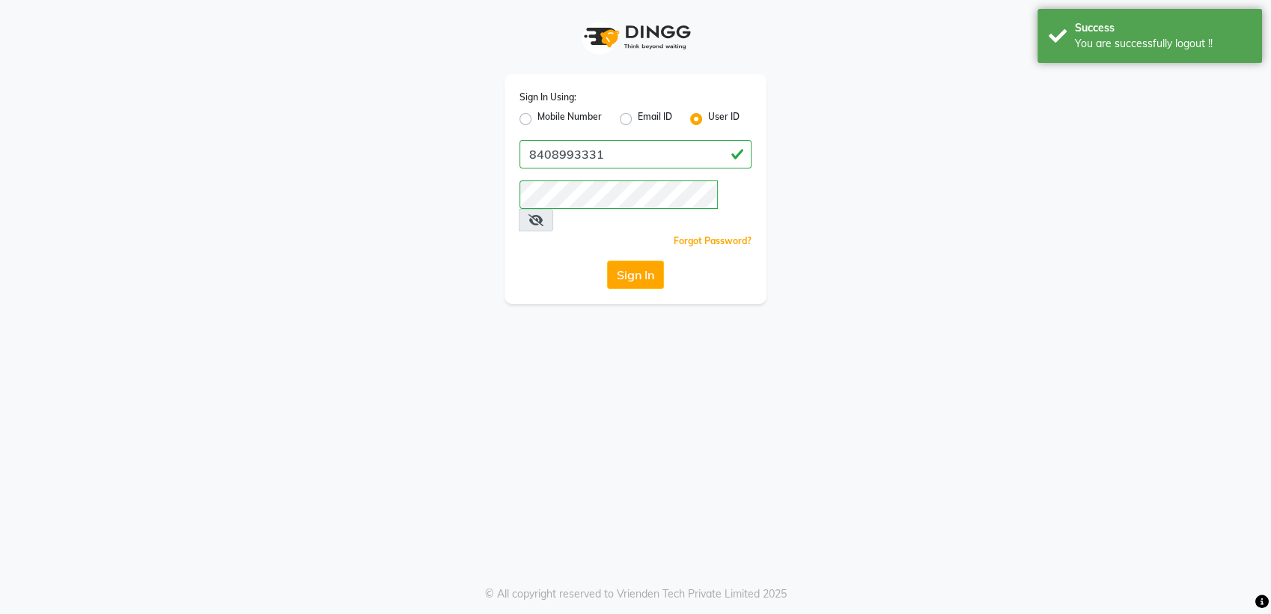
click at [537, 118] on label "Mobile Number" at bounding box center [569, 119] width 64 height 18
click at [537, 118] on input "Mobile Number" at bounding box center [542, 115] width 10 height 10
radio input "true"
radio input "false"
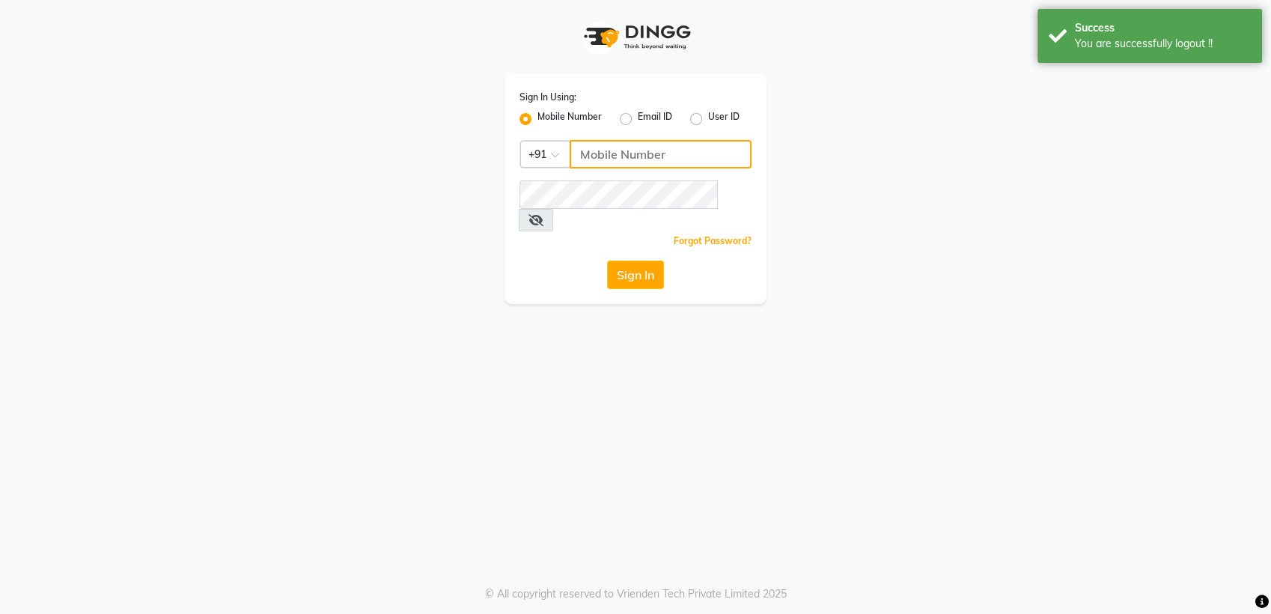
click at [587, 154] on input "Username" at bounding box center [661, 154] width 182 height 28
type input "8408993331"
click at [644, 260] on button "Sign In" at bounding box center [635, 274] width 57 height 28
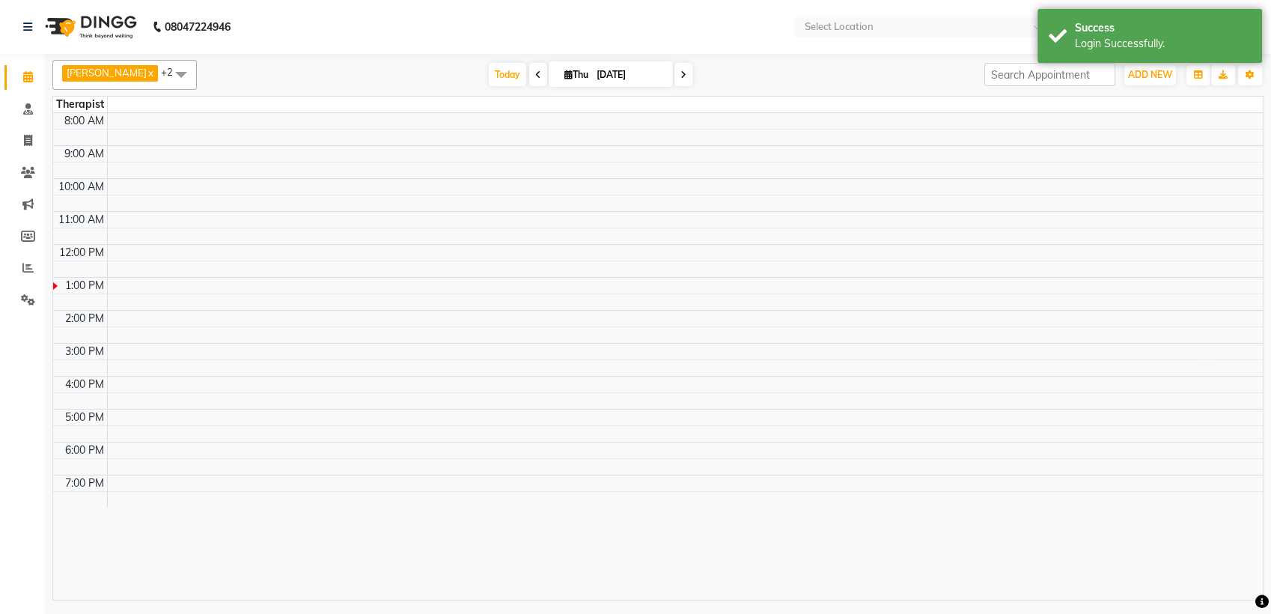
select select "en"
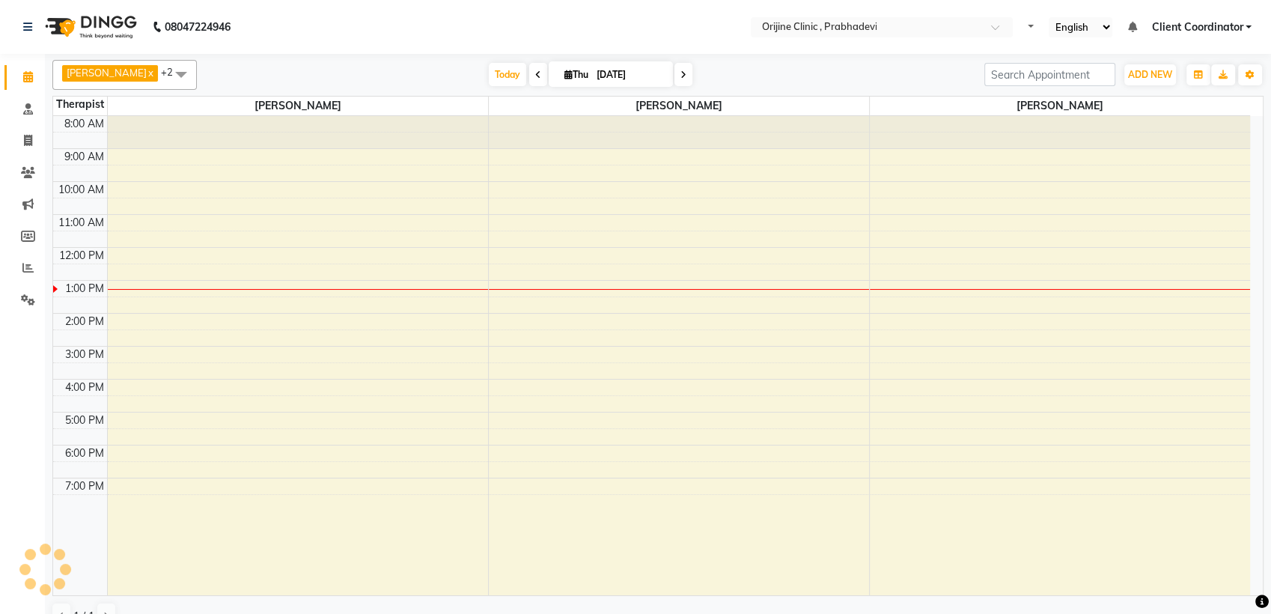
select select "en"
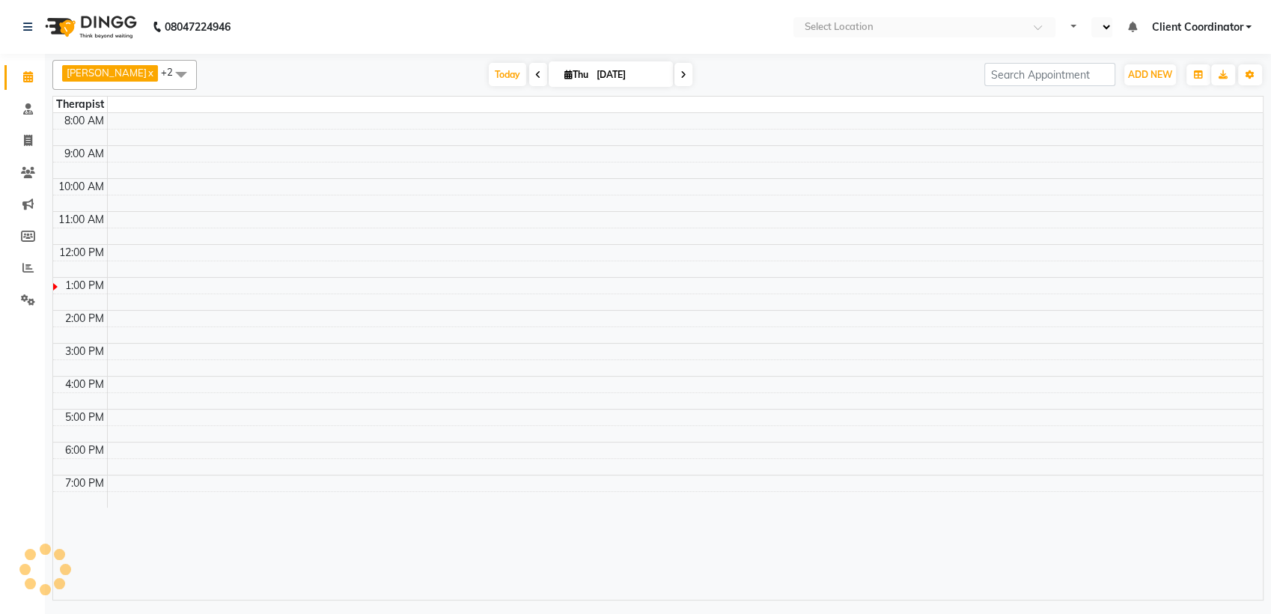
select select "en"
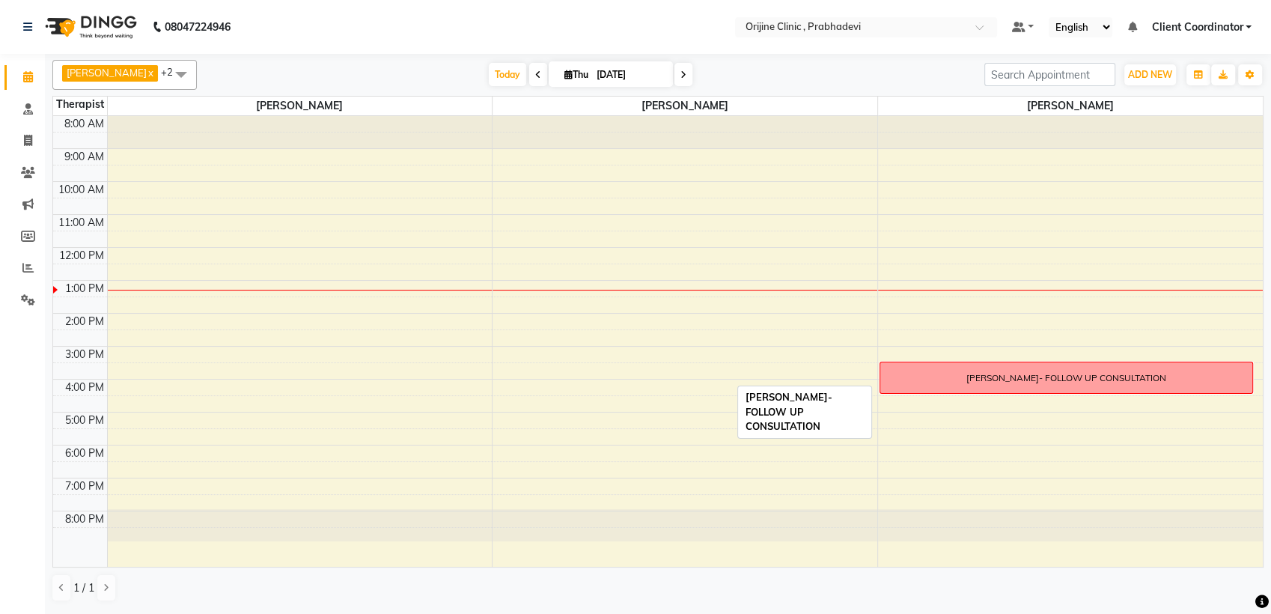
drag, startPoint x: 892, startPoint y: 373, endPoint x: 900, endPoint y: 383, distance: 13.3
click at [900, 383] on div "[PERSON_NAME]- FOLLOW UP CONSULTATION" at bounding box center [1066, 377] width 372 height 31
drag, startPoint x: 900, startPoint y: 383, endPoint x: 971, endPoint y: 374, distance: 70.9
click at [971, 374] on div "[PERSON_NAME]- FOLLOW UP CONSULTATION" at bounding box center [1066, 377] width 372 height 31
click at [971, 374] on div "[PERSON_NAME]- FOLLOW UP CONSULTATION" at bounding box center [1066, 377] width 200 height 13
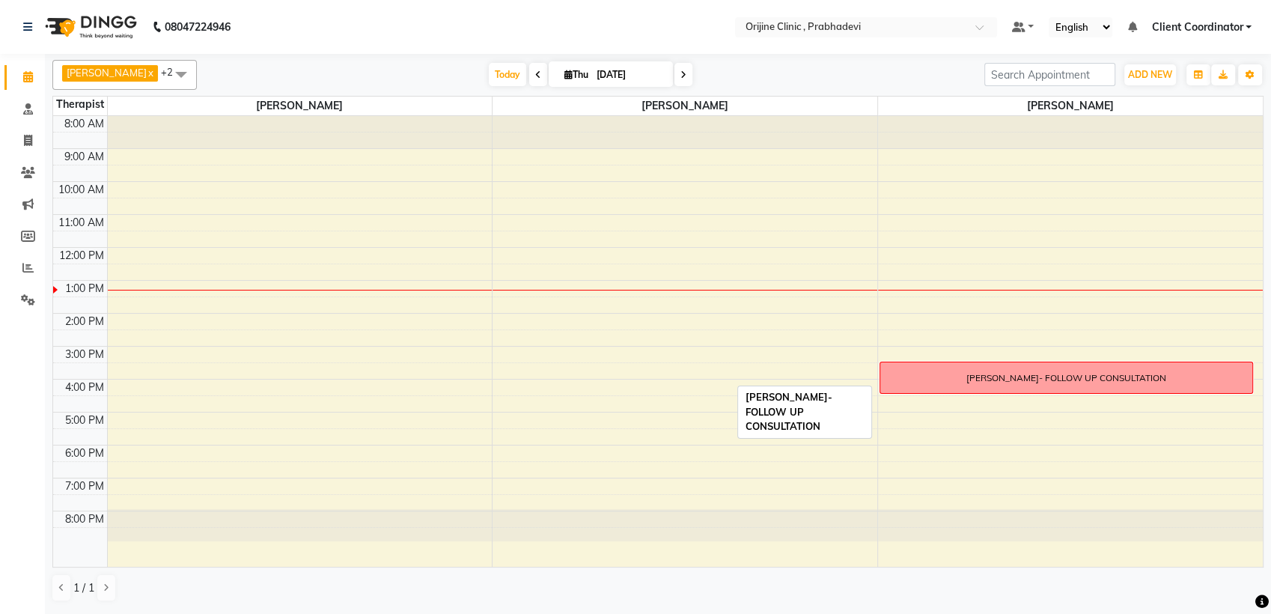
drag, startPoint x: 959, startPoint y: 375, endPoint x: 974, endPoint y: 374, distance: 15.7
click at [974, 374] on div "[PERSON_NAME]- FOLLOW UP CONSULTATION" at bounding box center [1066, 377] width 372 height 31
click at [966, 373] on div "[PERSON_NAME]- FOLLOW UP CONSULTATION" at bounding box center [1066, 377] width 200 height 13
drag, startPoint x: 965, startPoint y: 373, endPoint x: 1163, endPoint y: 351, distance: 198.8
click at [1163, 351] on div "8:00 AM 9:00 AM 10:00 AM 11:00 AM 12:00 PM 1:00 PM 2:00 PM 3:00 PM 4:00 PM 5:00…" at bounding box center [657, 341] width 1209 height 451
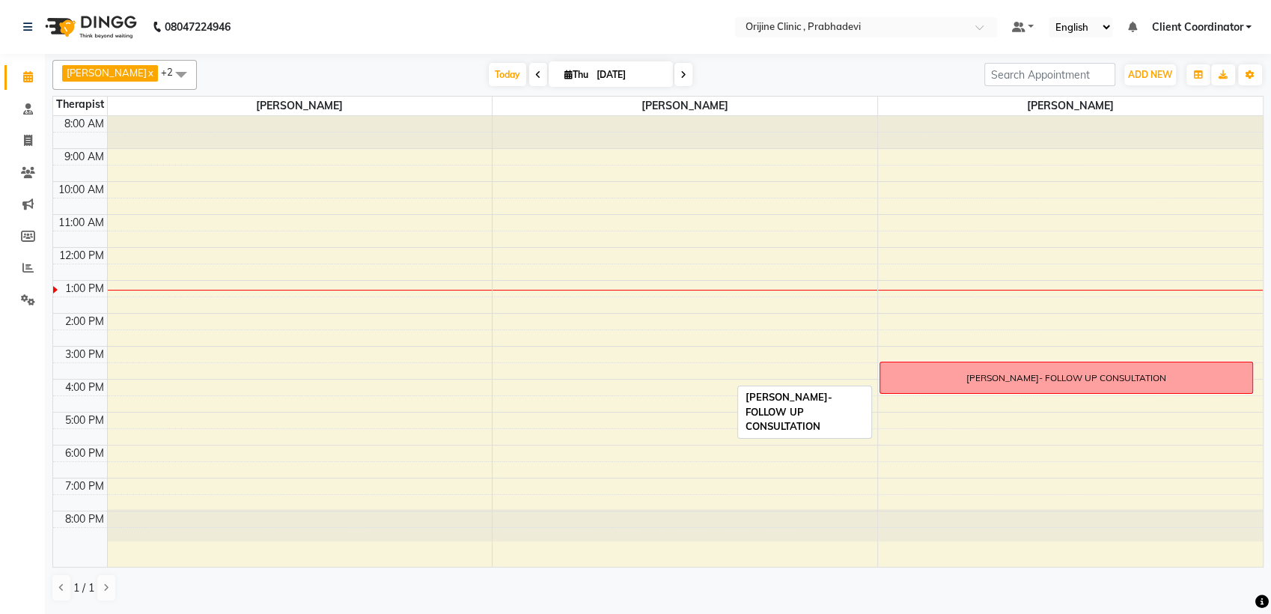
drag, startPoint x: 1167, startPoint y: 376, endPoint x: 1030, endPoint y: 358, distance: 138.2
click at [1030, 358] on div "8:00 AM 9:00 AM 10:00 AM 11:00 AM 12:00 PM 1:00 PM 2:00 PM 3:00 PM 4:00 PM 5:00…" at bounding box center [657, 341] width 1209 height 451
click at [21, 302] on icon at bounding box center [28, 299] width 14 height 11
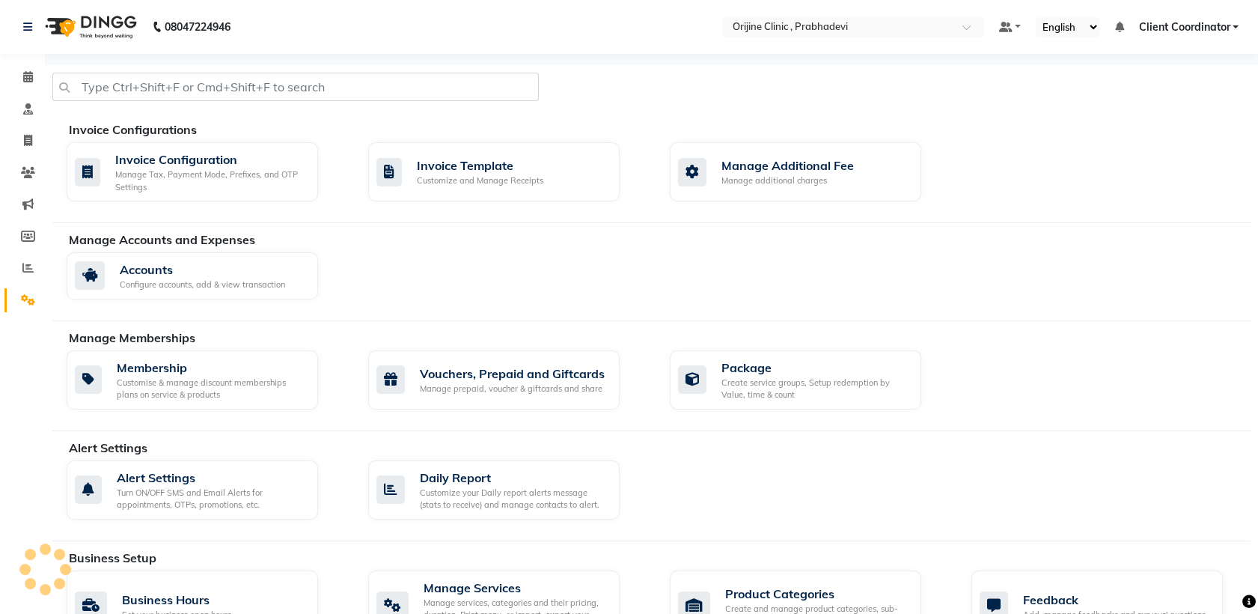
click at [1172, 27] on span "Client Coordinator" at bounding box center [1183, 27] width 91 height 16
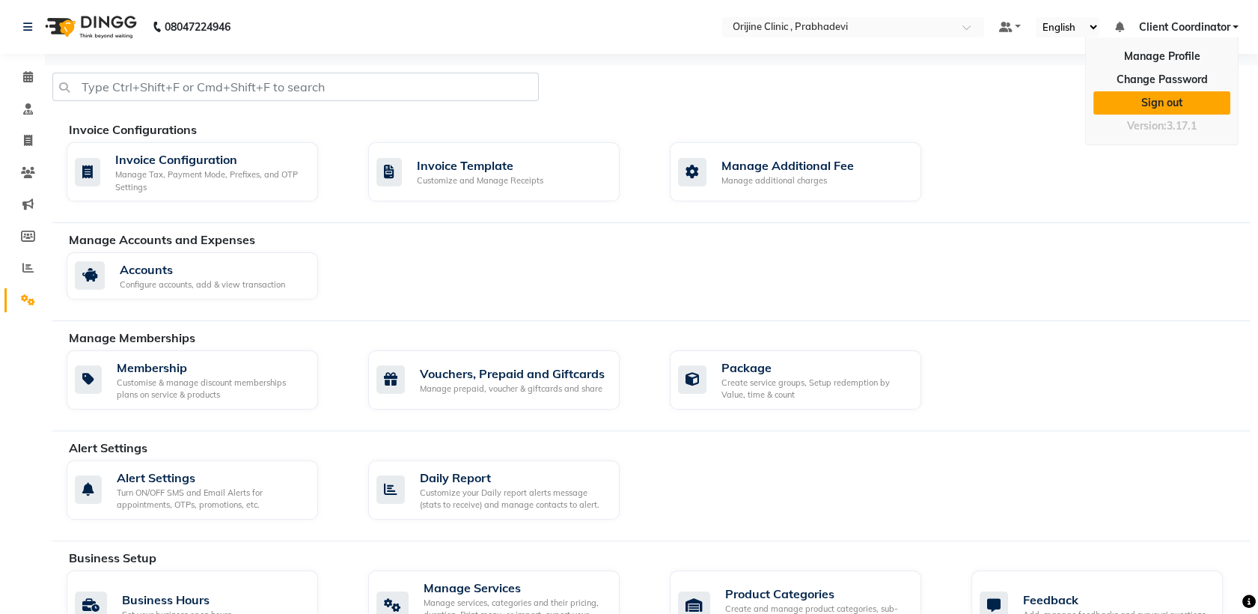
click at [1159, 106] on link "Sign out" at bounding box center [1161, 102] width 137 height 23
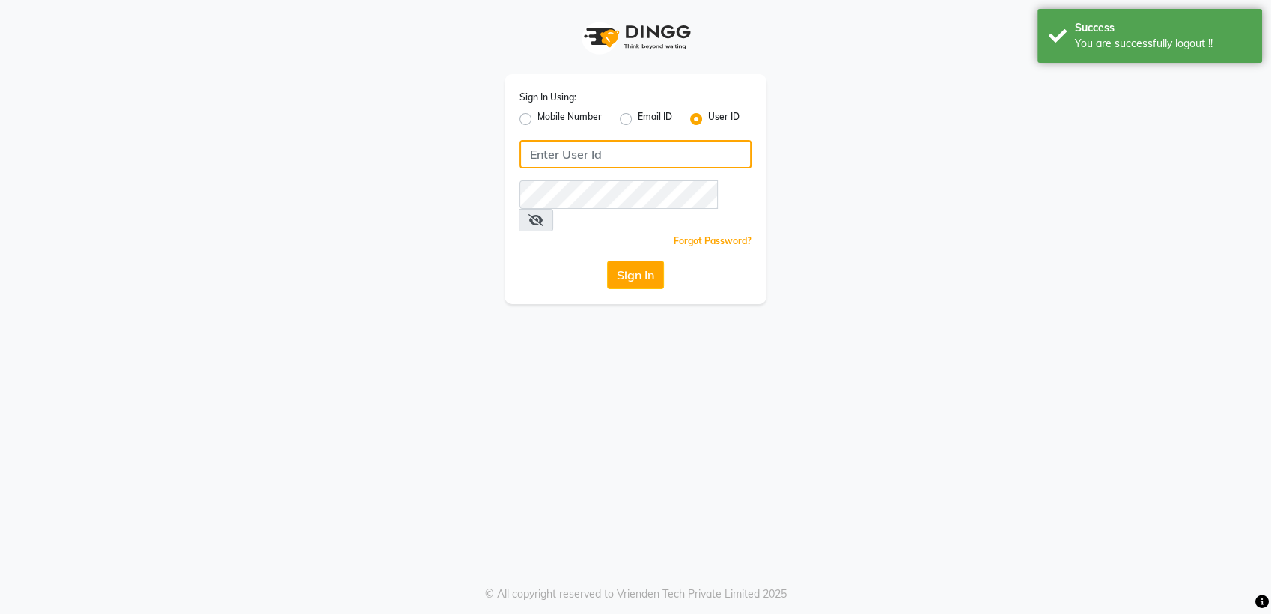
type input "8408993331"
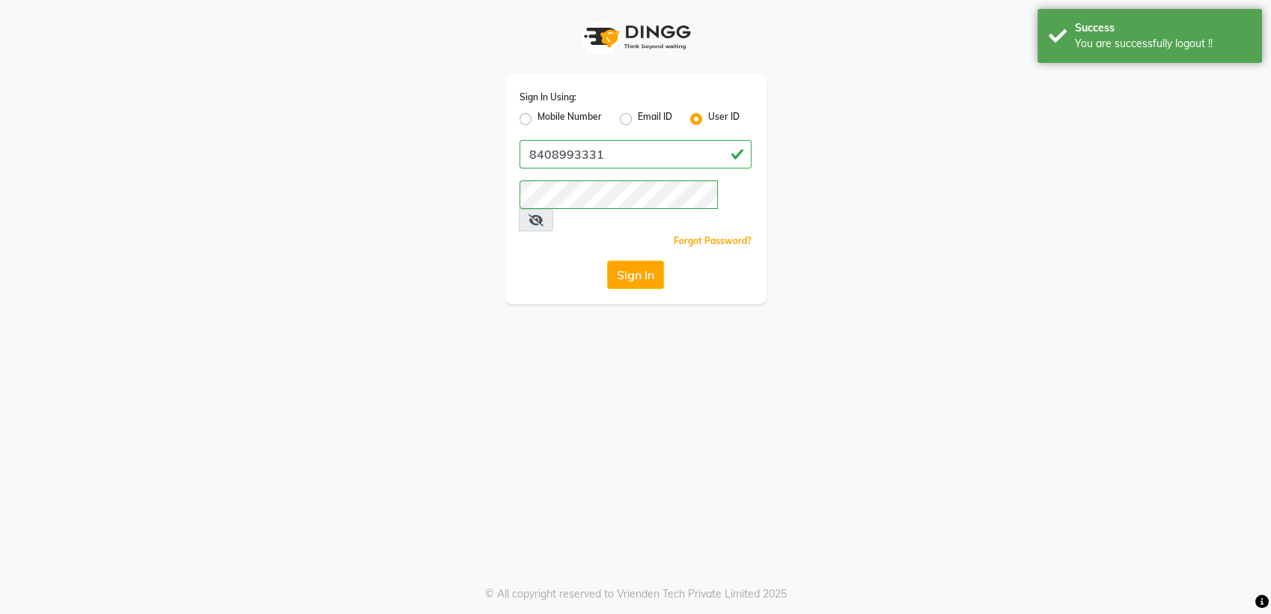
click at [537, 118] on label "Mobile Number" at bounding box center [569, 119] width 64 height 18
click at [537, 118] on input "Mobile Number" at bounding box center [542, 115] width 10 height 10
radio input "true"
radio input "false"
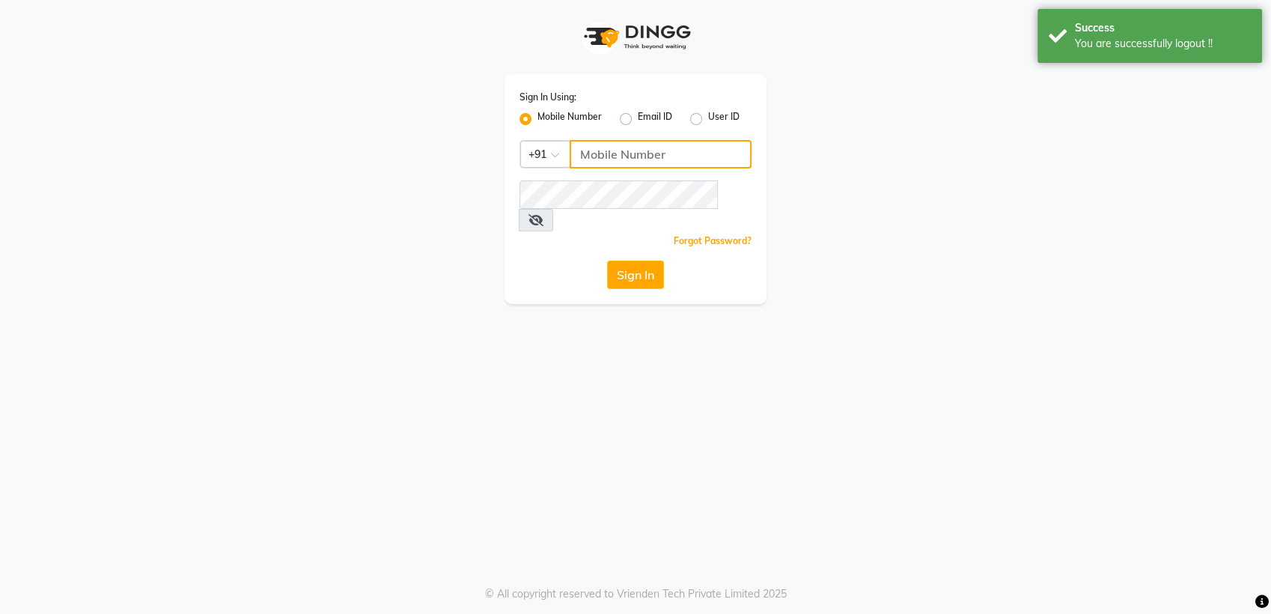
click at [623, 152] on input "Username" at bounding box center [661, 154] width 182 height 28
type input "8408993337"
click at [644, 260] on button "Sign In" at bounding box center [635, 274] width 57 height 28
